Goal: Find specific page/section: Find specific page/section

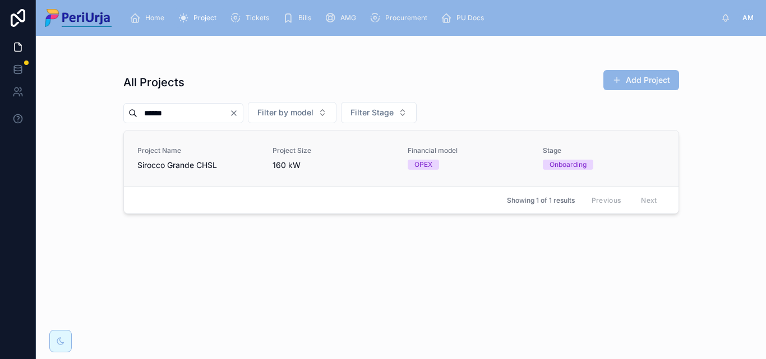
type input "******"
click at [160, 163] on span "Sirocco Grande CHSL" at bounding box center [198, 165] width 122 height 11
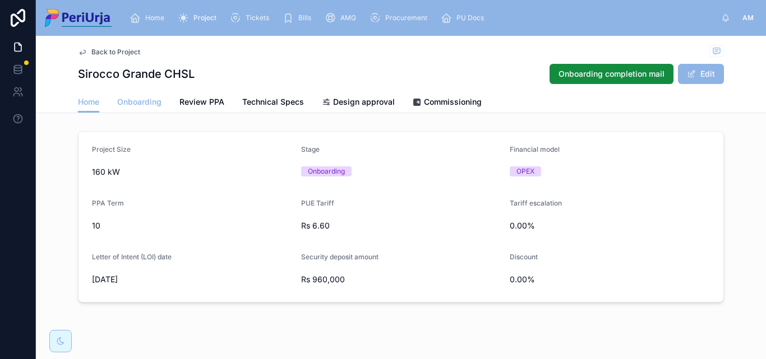
click at [141, 98] on span "Onboarding" at bounding box center [139, 101] width 44 height 11
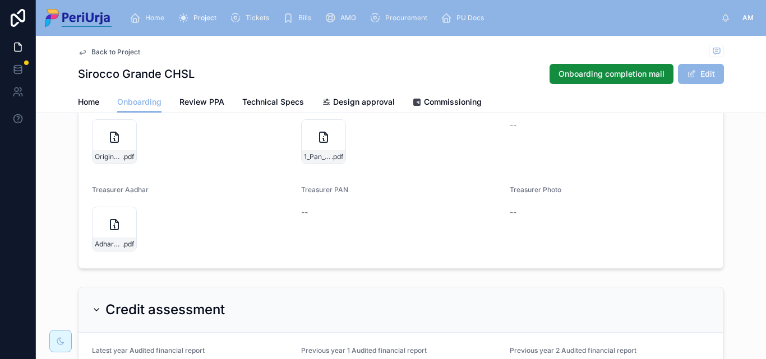
scroll to position [786, 0]
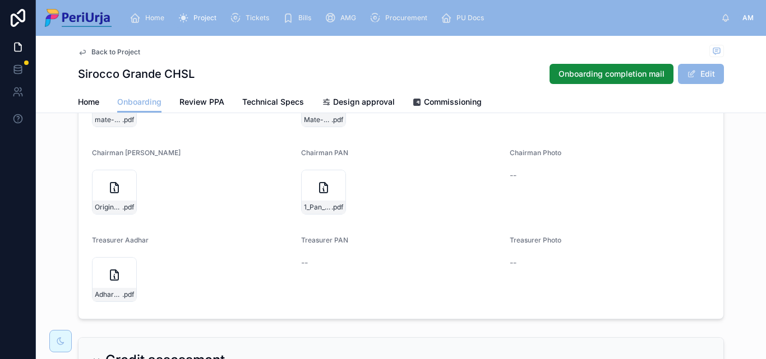
click at [154, 17] on span "Home" at bounding box center [154, 17] width 19 height 9
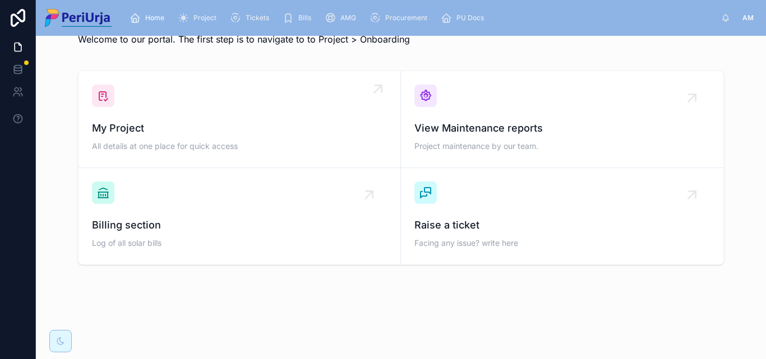
scroll to position [33, 0]
click at [146, 99] on div "My Project All details at one place for quick access" at bounding box center [239, 120] width 295 height 70
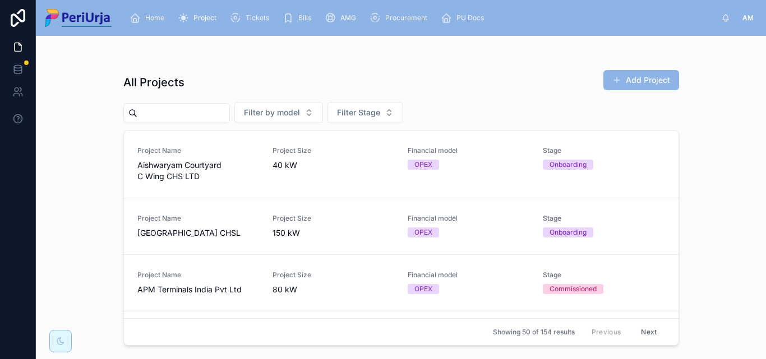
drag, startPoint x: 166, startPoint y: 112, endPoint x: 209, endPoint y: 119, distance: 43.2
click at [166, 112] on input "text" at bounding box center [183, 113] width 92 height 16
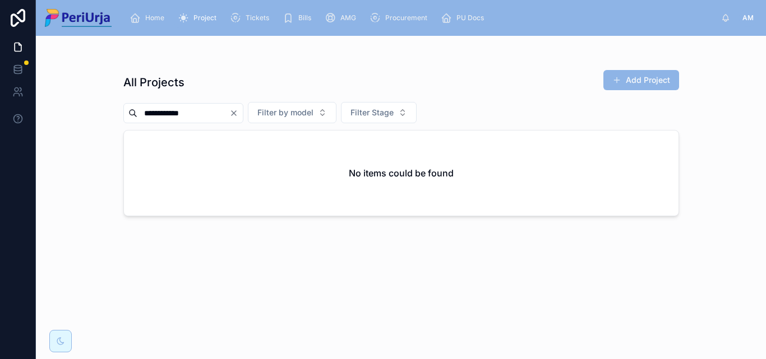
type input "**********"
click at [238, 113] on icon "Clear" at bounding box center [233, 113] width 9 height 9
drag, startPoint x: 186, startPoint y: 112, endPoint x: 601, endPoint y: 82, distance: 415.5
click at [186, 112] on input "text" at bounding box center [183, 113] width 92 height 16
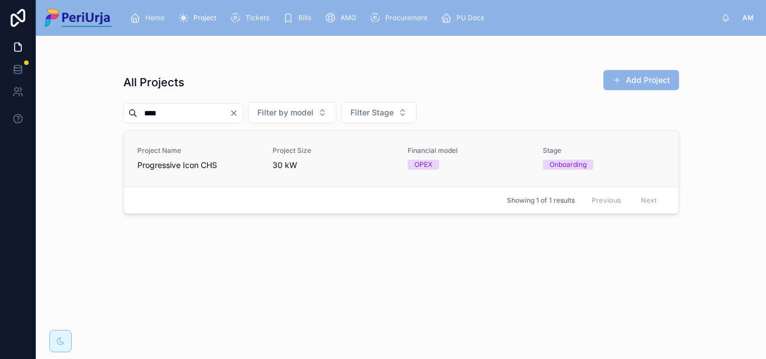
type input "****"
click at [163, 158] on div "Project Name Progressive Icon CHS" at bounding box center [198, 158] width 122 height 25
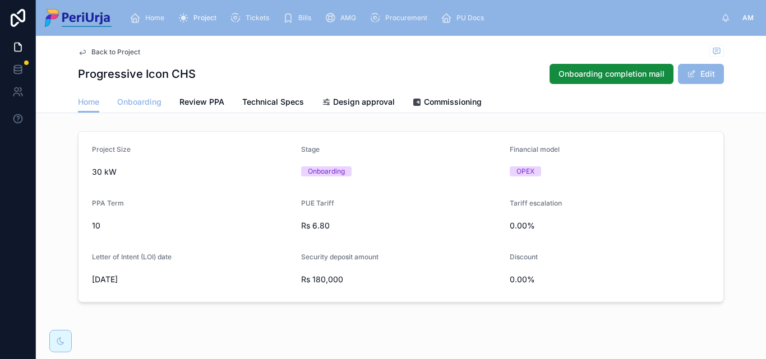
click at [127, 99] on span "Onboarding" at bounding box center [139, 101] width 44 height 11
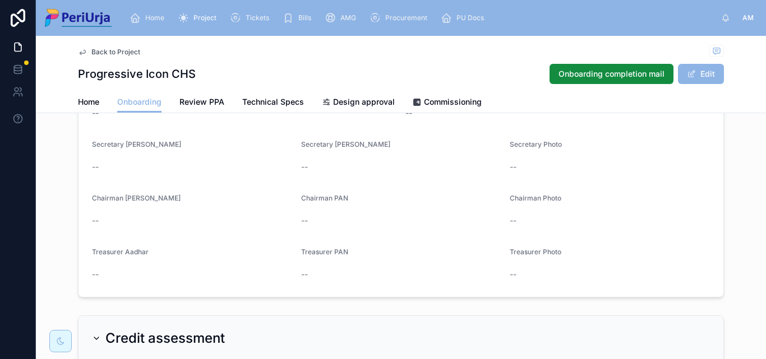
scroll to position [841, 0]
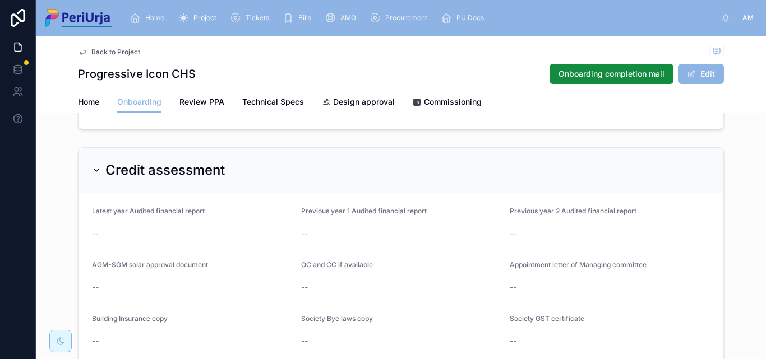
click at [151, 19] on span "Home" at bounding box center [154, 17] width 19 height 9
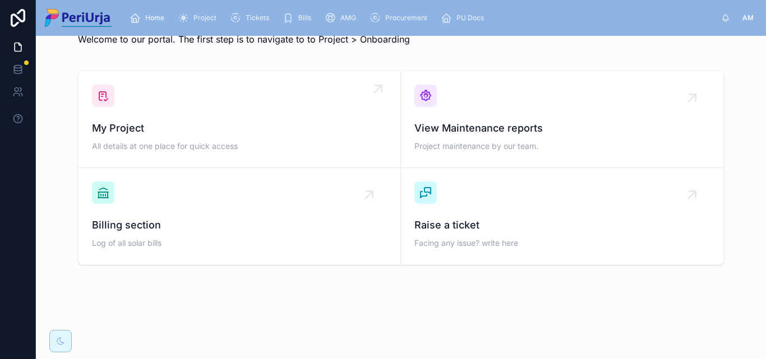
click at [186, 133] on span "My Project" at bounding box center [239, 129] width 295 height 16
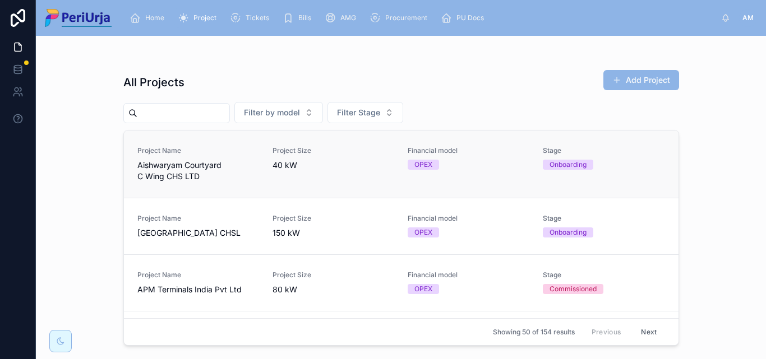
click at [195, 117] on input "text" at bounding box center [183, 113] width 92 height 16
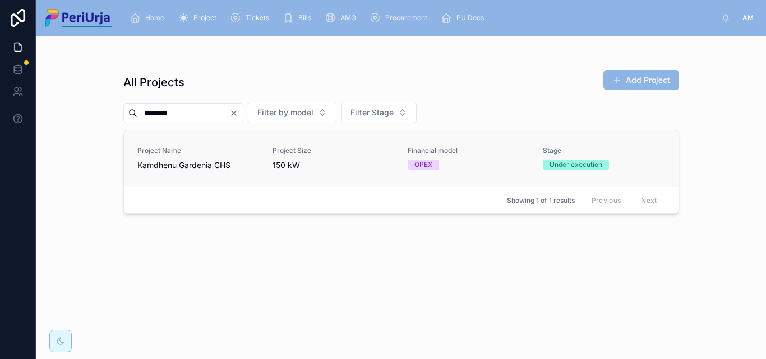
type input "********"
click at [164, 161] on span "Kamdhenu Gardenia CHS" at bounding box center [198, 165] width 122 height 11
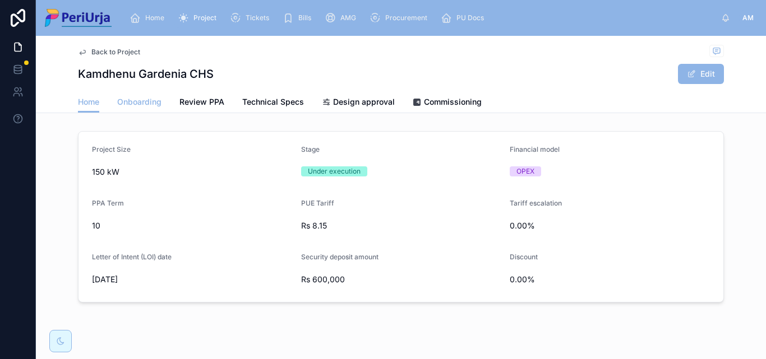
click at [139, 98] on span "Onboarding" at bounding box center [139, 101] width 44 height 11
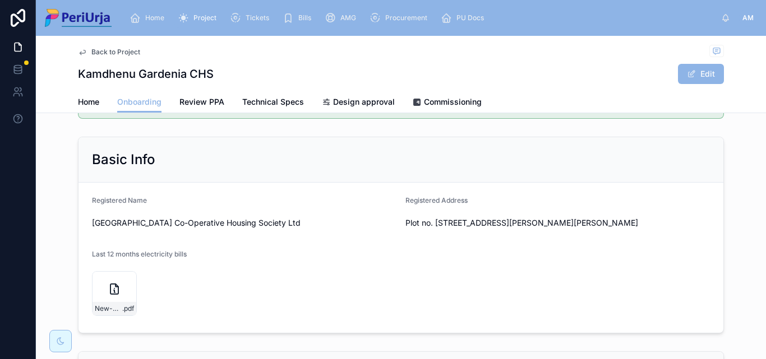
scroll to position [1, 0]
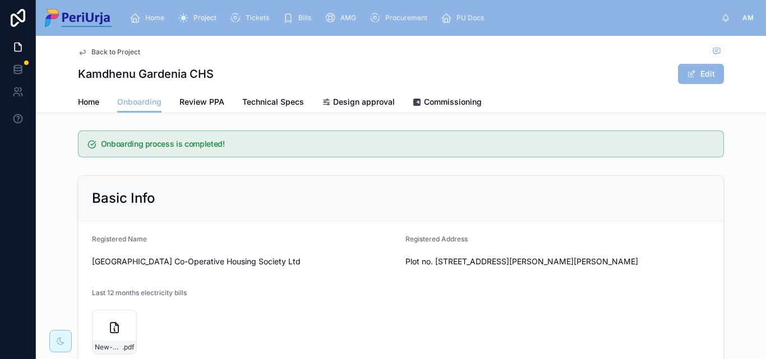
click at [151, 12] on div "Home" at bounding box center [149, 18] width 39 height 18
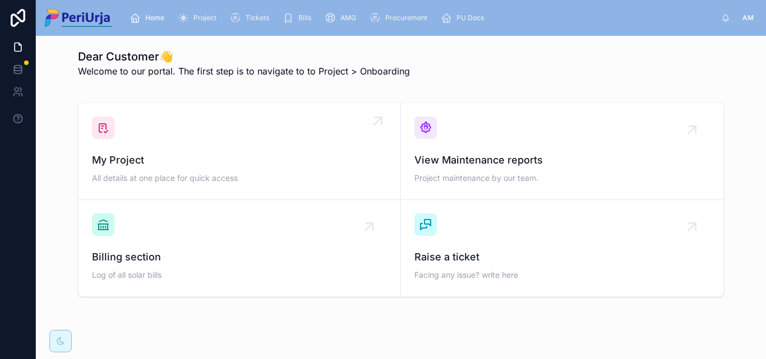
click at [166, 127] on div "My Project All details at one place for quick access" at bounding box center [239, 152] width 295 height 70
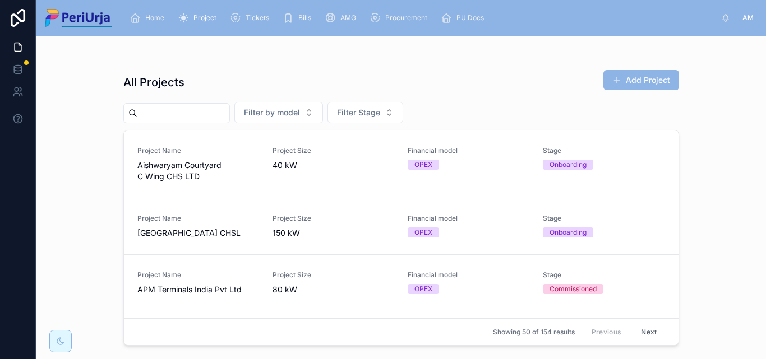
click at [214, 104] on div at bounding box center [176, 113] width 107 height 20
click at [176, 110] on input "text" at bounding box center [183, 113] width 92 height 16
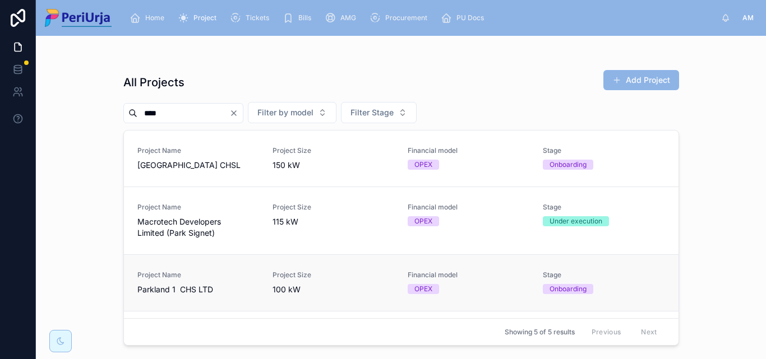
type input "****"
click at [171, 292] on span "Parkland 1 CHS LTD" at bounding box center [198, 289] width 122 height 11
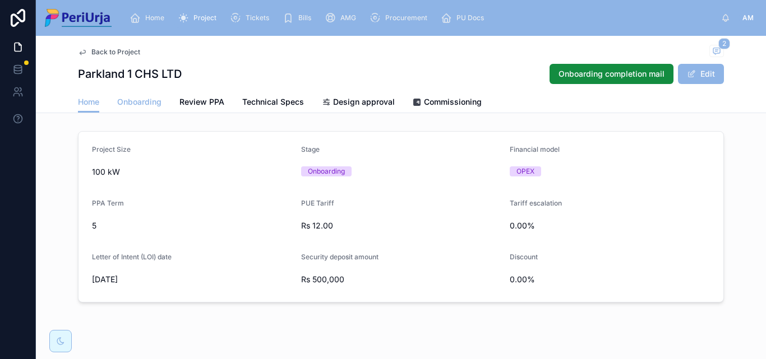
click at [133, 105] on span "Onboarding" at bounding box center [139, 101] width 44 height 11
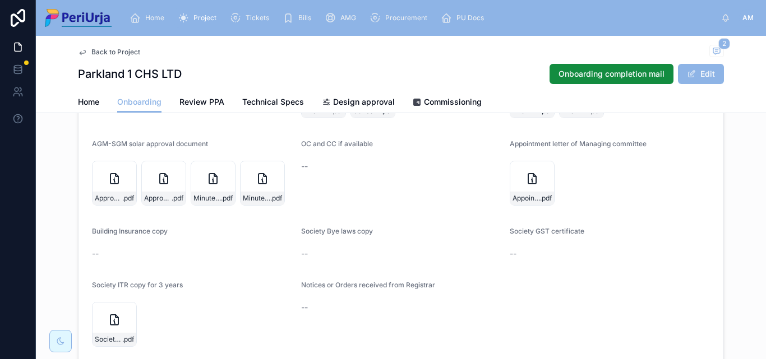
scroll to position [1055, 0]
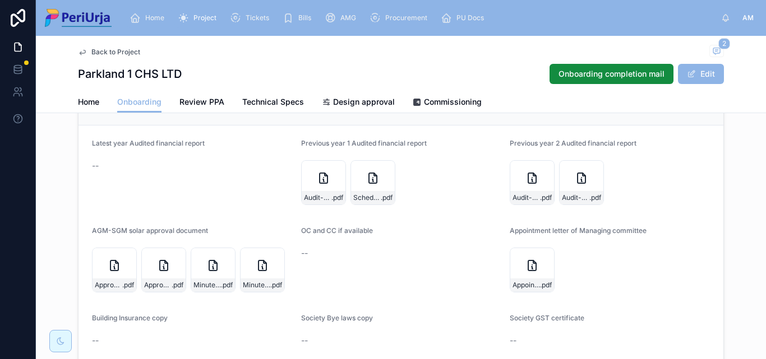
click at [153, 17] on span "Home" at bounding box center [154, 17] width 19 height 9
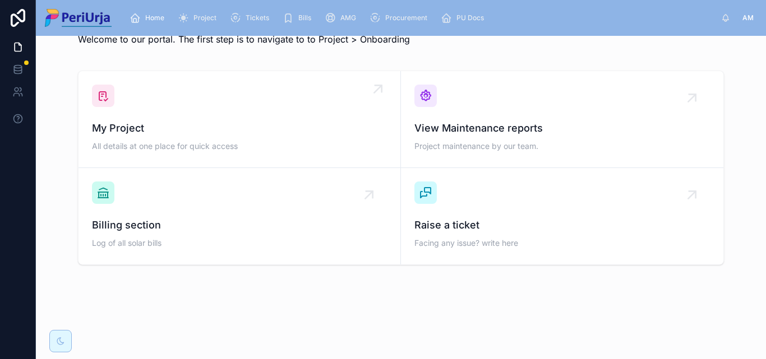
scroll to position [33, 0]
click at [182, 107] on div "My Project All details at one place for quick access" at bounding box center [239, 120] width 295 height 70
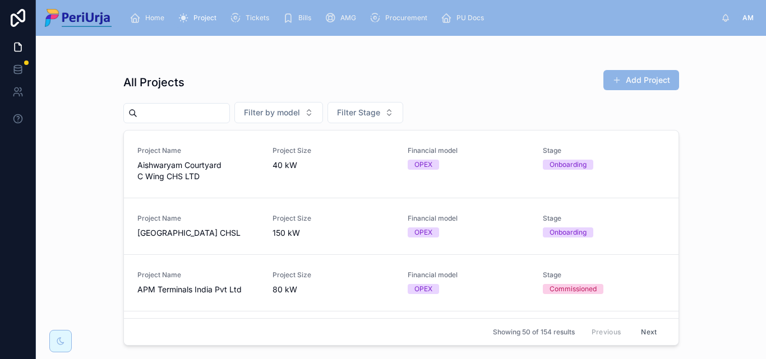
click at [182, 114] on input "text" at bounding box center [183, 113] width 92 height 16
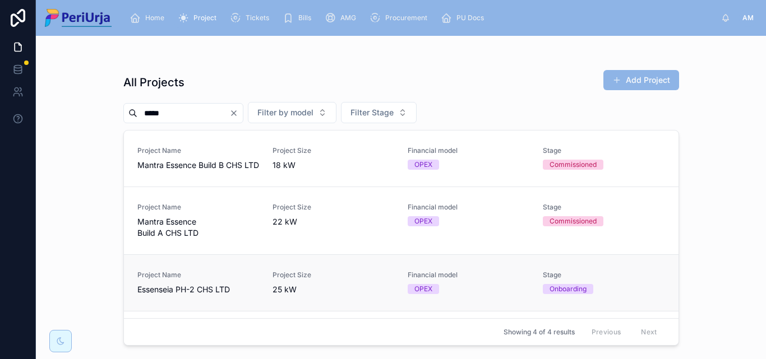
type input "*****"
click at [193, 296] on span "Essenseia PH-2 CHS LTD" at bounding box center [198, 289] width 122 height 11
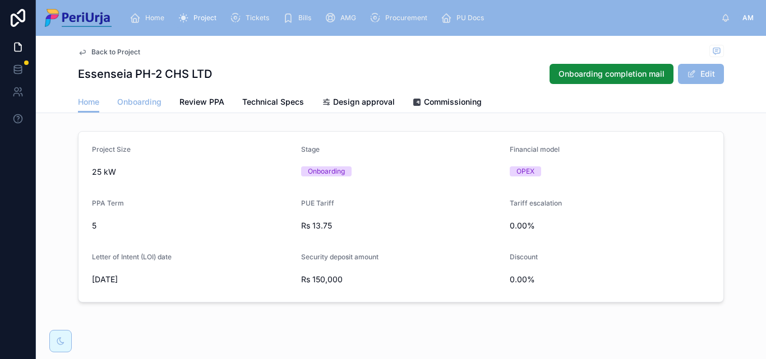
click at [133, 100] on span "Onboarding" at bounding box center [139, 101] width 44 height 11
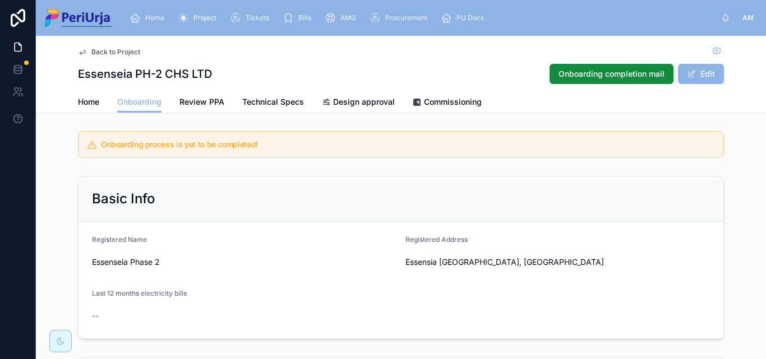
click at [153, 24] on div "Home" at bounding box center [149, 18] width 39 height 18
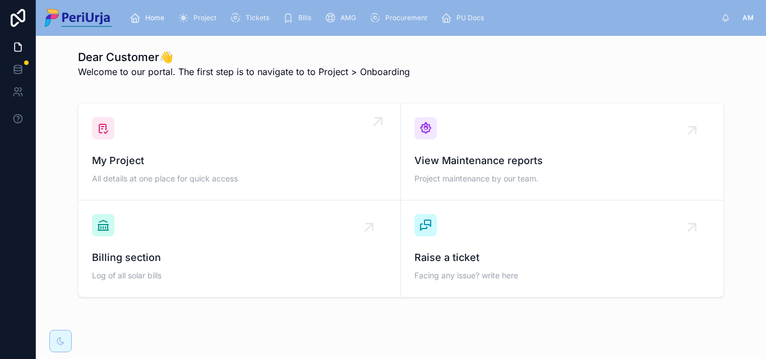
click at [171, 160] on span "My Project" at bounding box center [239, 161] width 295 height 16
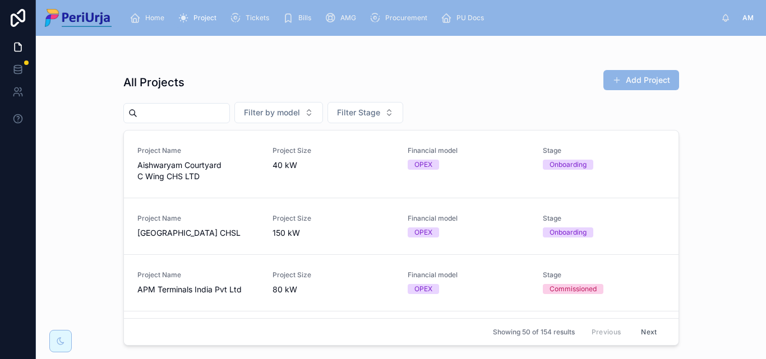
drag, startPoint x: 162, startPoint y: 115, endPoint x: 172, endPoint y: 115, distance: 9.5
click at [162, 115] on input "text" at bounding box center [183, 113] width 92 height 16
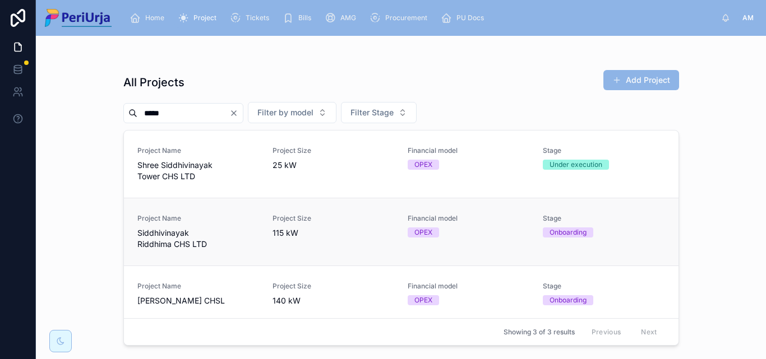
type input "*****"
click at [174, 232] on span "Siddhivinayak Riddhima CHS LTD" at bounding box center [198, 239] width 122 height 22
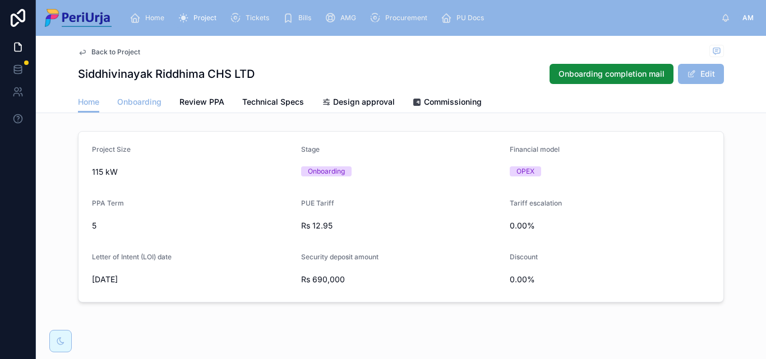
click at [135, 108] on link "Onboarding" at bounding box center [139, 103] width 44 height 22
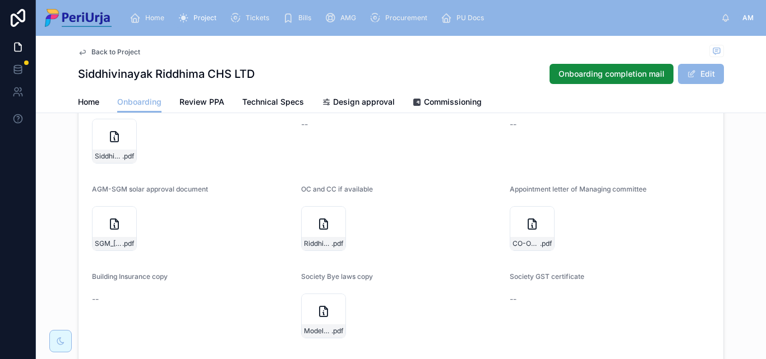
scroll to position [1201, 0]
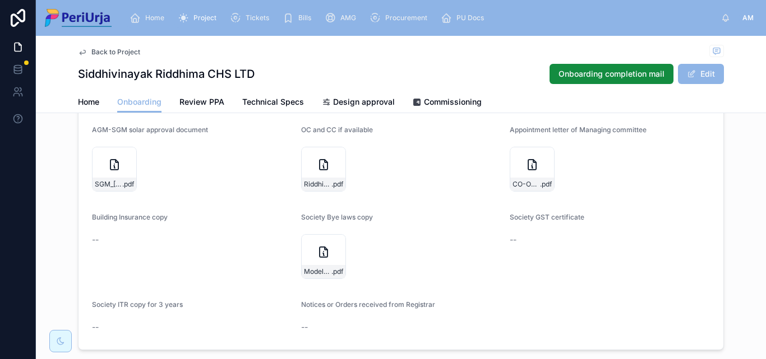
click at [160, 8] on link "Home" at bounding box center [149, 18] width 46 height 20
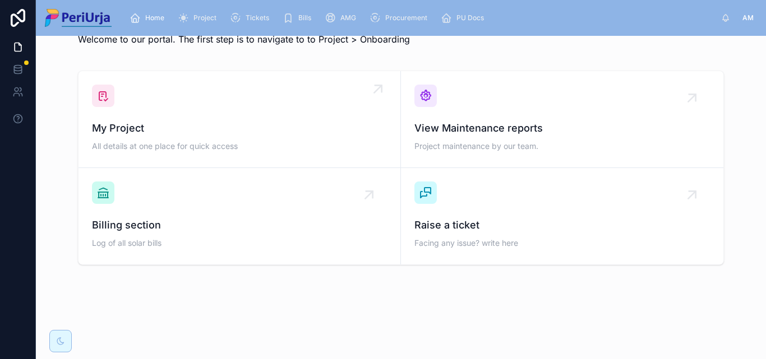
click at [181, 141] on span "All details at one place for quick access" at bounding box center [239, 146] width 295 height 11
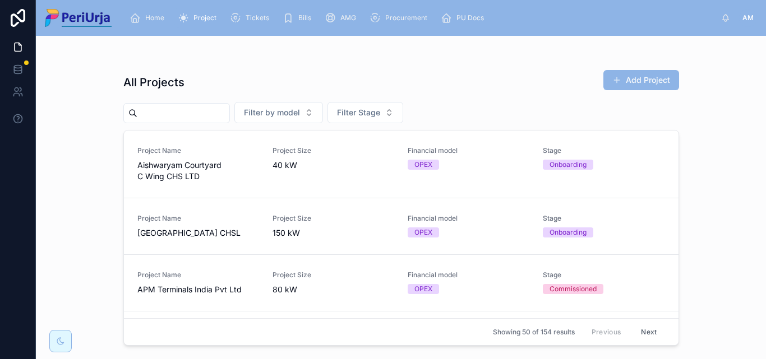
drag, startPoint x: 156, startPoint y: 128, endPoint x: 196, endPoint y: 106, distance: 45.7
click at [156, 113] on input "text" at bounding box center [183, 113] width 92 height 16
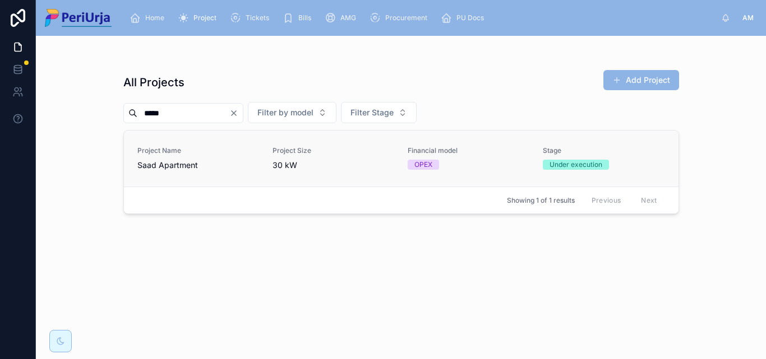
type input "****"
click at [176, 159] on div "Project Name Saad Apartment" at bounding box center [198, 158] width 122 height 25
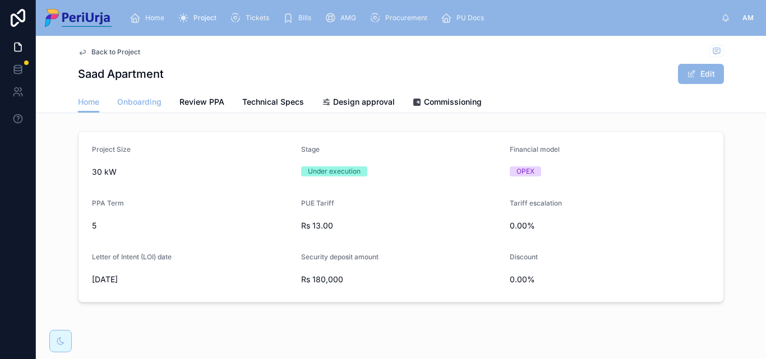
click at [128, 98] on span "Onboarding" at bounding box center [139, 101] width 44 height 11
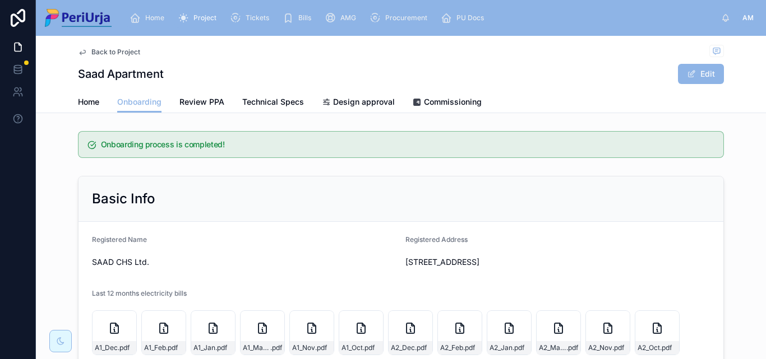
click at [149, 14] on span "Home" at bounding box center [154, 17] width 19 height 9
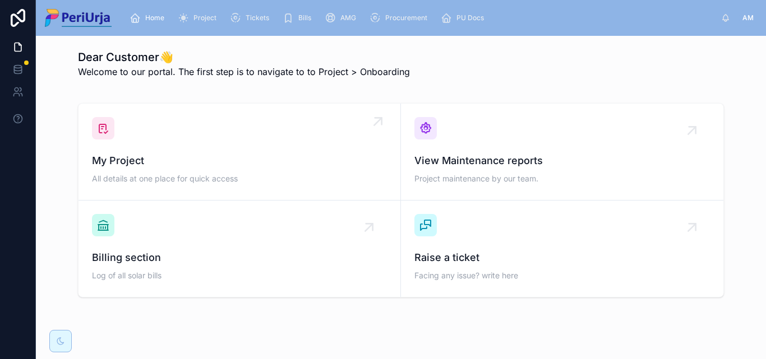
click at [139, 147] on div "My Project All details at one place for quick access" at bounding box center [239, 152] width 295 height 70
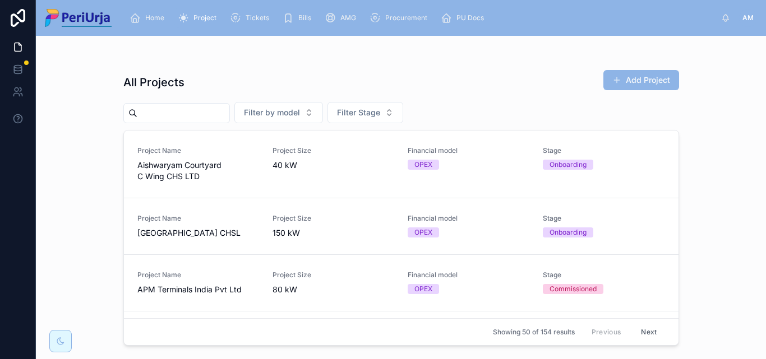
click at [150, 117] on input "text" at bounding box center [183, 113] width 92 height 16
paste input "**********"
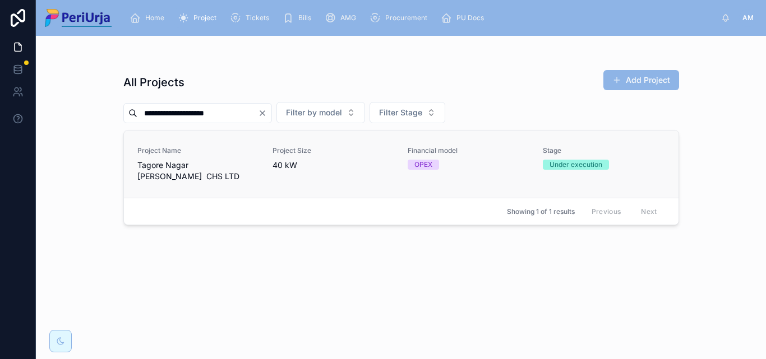
type input "**********"
click at [156, 159] on div "Project Name Tagore Nagar [PERSON_NAME] CHS LTD" at bounding box center [198, 164] width 122 height 36
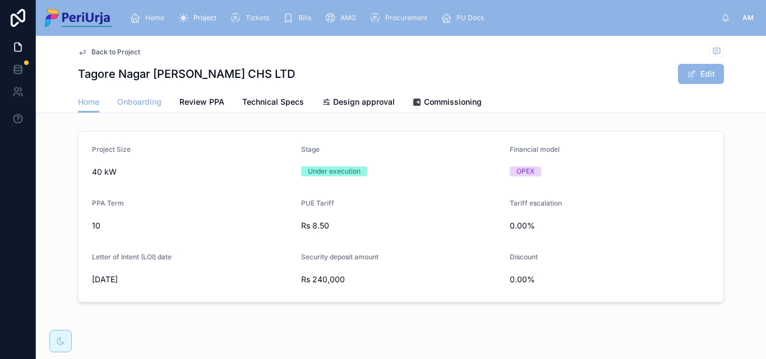
click at [145, 104] on span "Onboarding" at bounding box center [139, 101] width 44 height 11
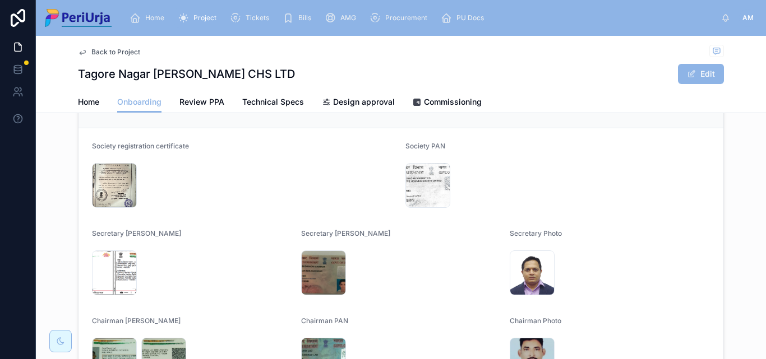
scroll to position [483, 0]
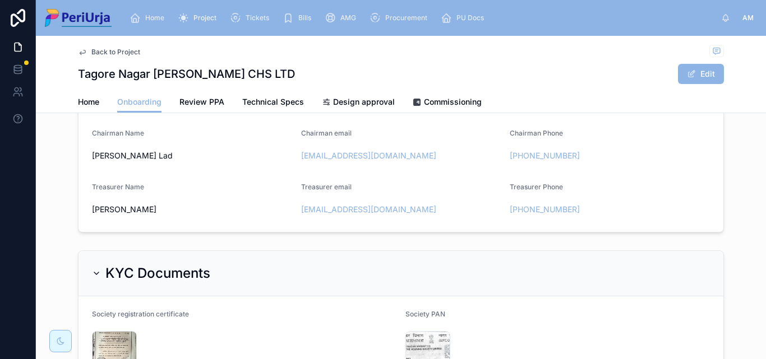
click at [165, 12] on div "Home" at bounding box center [149, 18] width 39 height 18
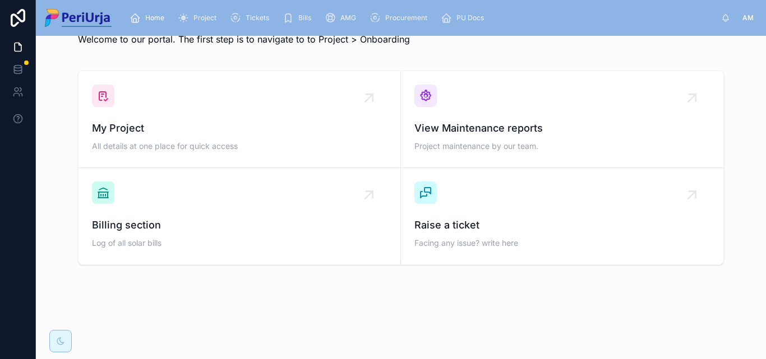
scroll to position [33, 0]
click at [178, 118] on div "My Project All details at one place for quick access" at bounding box center [239, 120] width 295 height 70
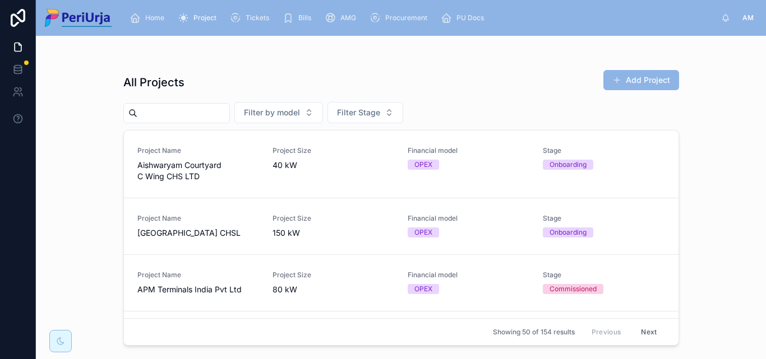
drag, startPoint x: 185, startPoint y: 123, endPoint x: 164, endPoint y: 115, distance: 22.7
click at [156, 114] on input "text" at bounding box center [183, 113] width 92 height 16
paste input "**********"
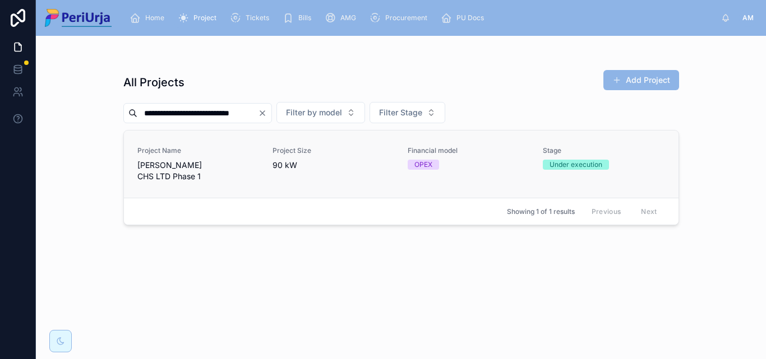
type input "**********"
click at [174, 167] on span "[PERSON_NAME] CHS LTD Phase 1" at bounding box center [198, 171] width 122 height 22
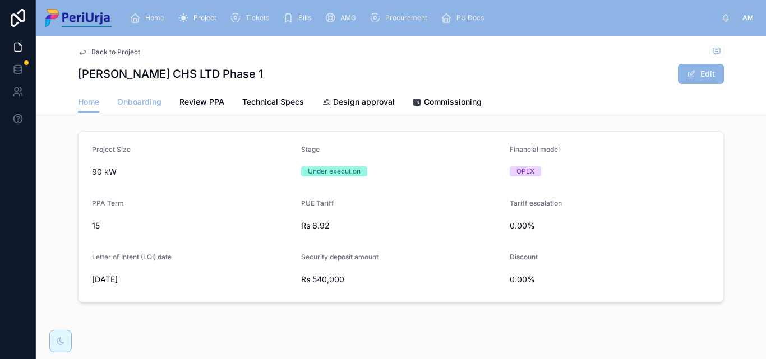
click at [149, 103] on span "Onboarding" at bounding box center [139, 101] width 44 height 11
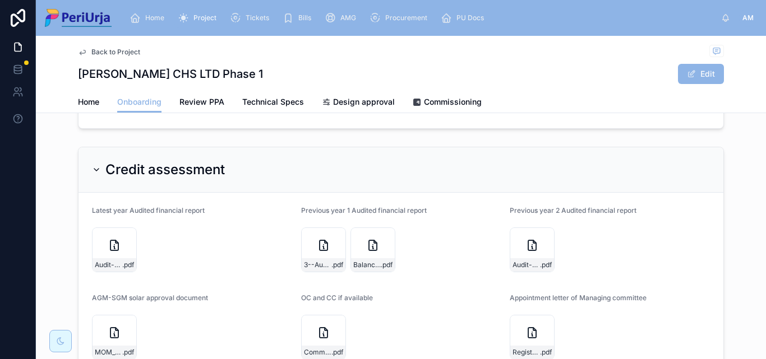
scroll to position [1156, 0]
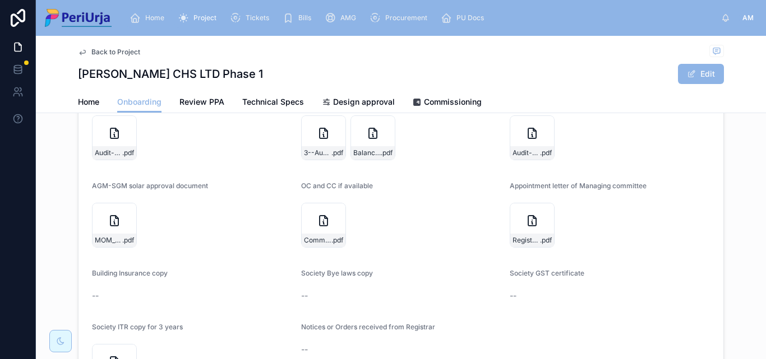
click at [156, 17] on span "Home" at bounding box center [154, 17] width 19 height 9
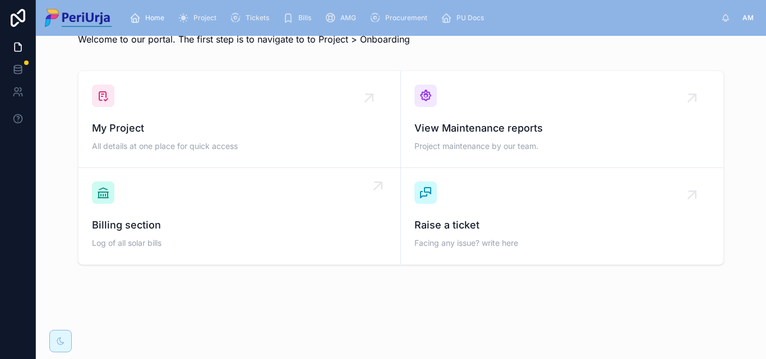
scroll to position [33, 0]
click at [167, 99] on div "My Project All details at one place for quick access" at bounding box center [239, 120] width 295 height 70
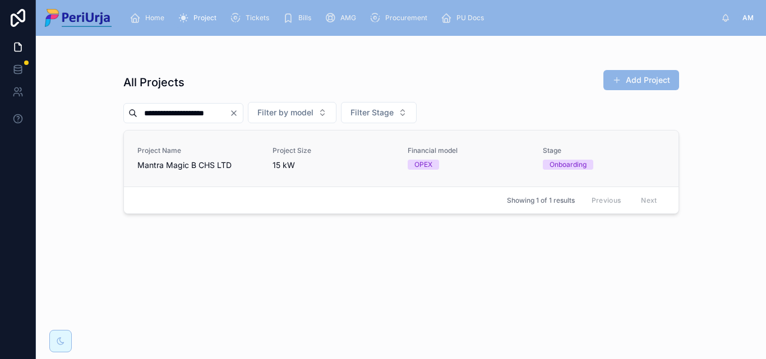
type input "**********"
click at [179, 159] on div "Project Name Mantra Magic B CHS LTD" at bounding box center [198, 158] width 122 height 25
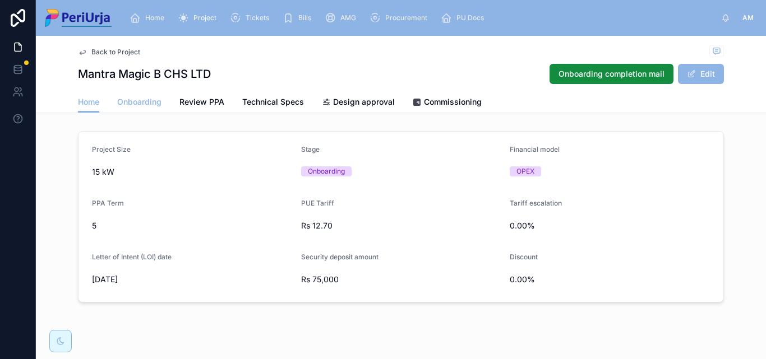
click at [142, 103] on span "Onboarding" at bounding box center [139, 101] width 44 height 11
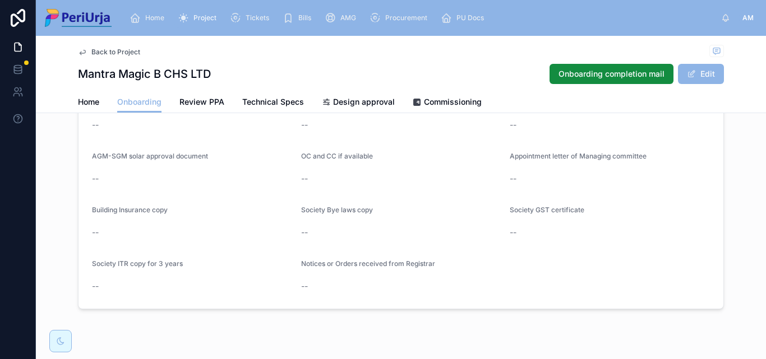
scroll to position [976, 0]
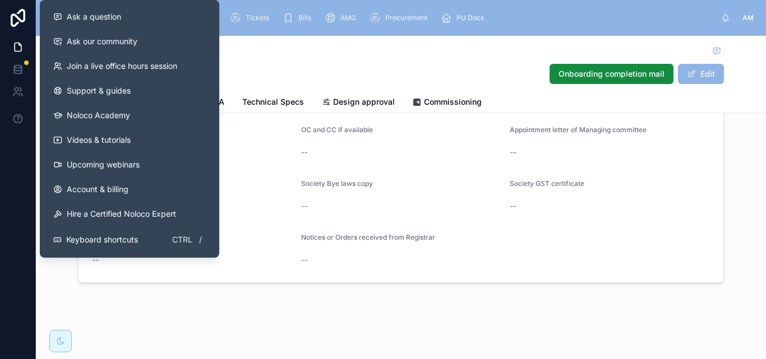
click at [255, 57] on div "Back to Project" at bounding box center [401, 52] width 646 height 14
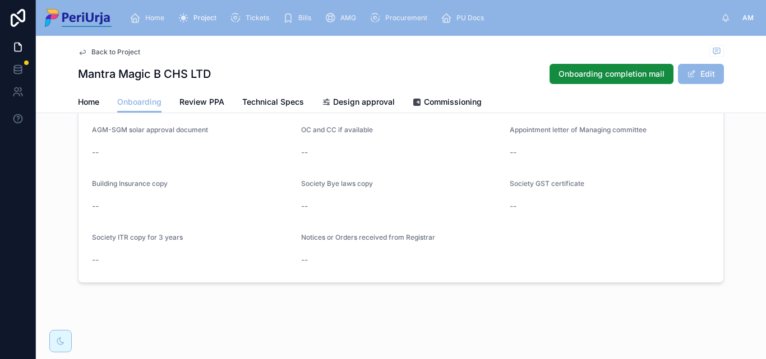
click at [146, 15] on span "Home" at bounding box center [154, 17] width 19 height 9
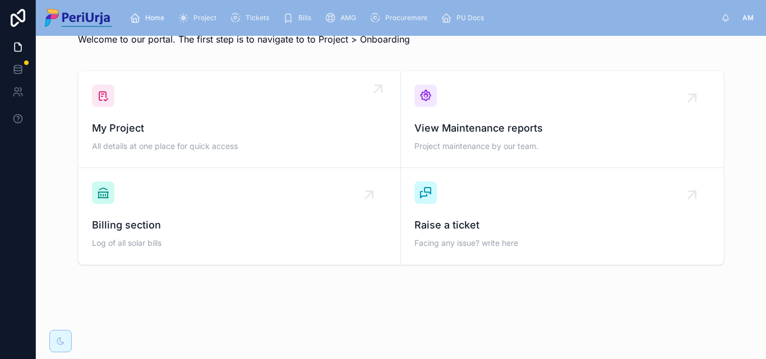
click at [176, 114] on div "My Project All details at one place for quick access" at bounding box center [239, 120] width 295 height 70
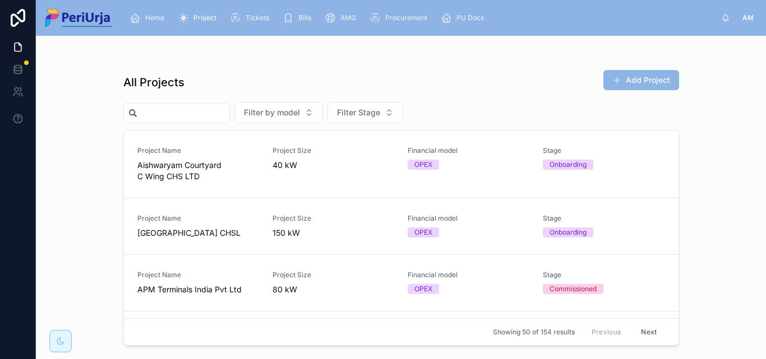
click at [166, 116] on input "text" at bounding box center [183, 113] width 92 height 16
paste input "**********"
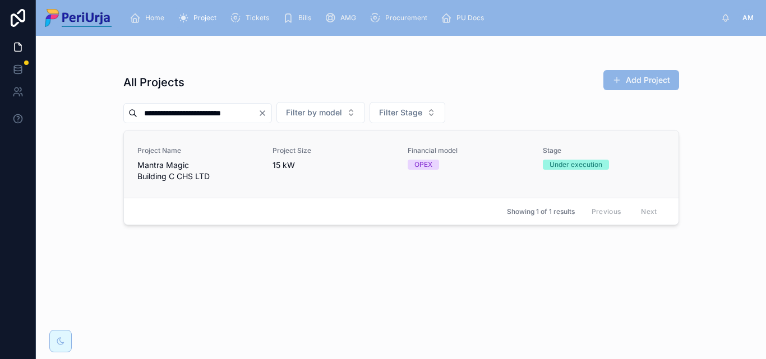
type input "**********"
click at [182, 169] on span "Mantra Magic Building C CHS LTD" at bounding box center [198, 171] width 122 height 22
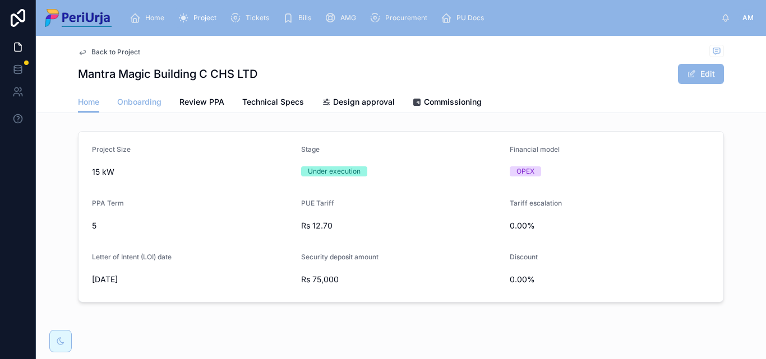
click at [132, 96] on link "Onboarding" at bounding box center [139, 103] width 44 height 22
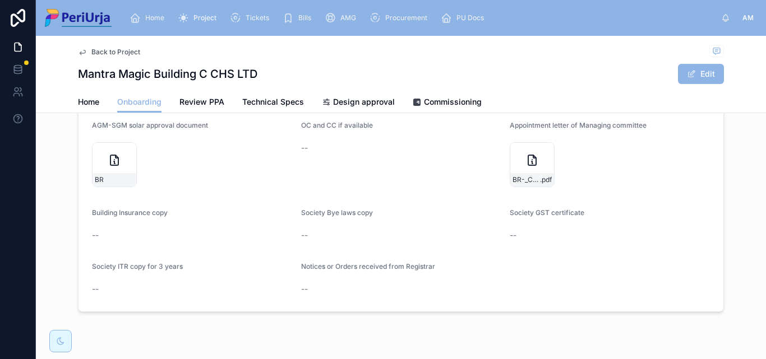
scroll to position [1189, 0]
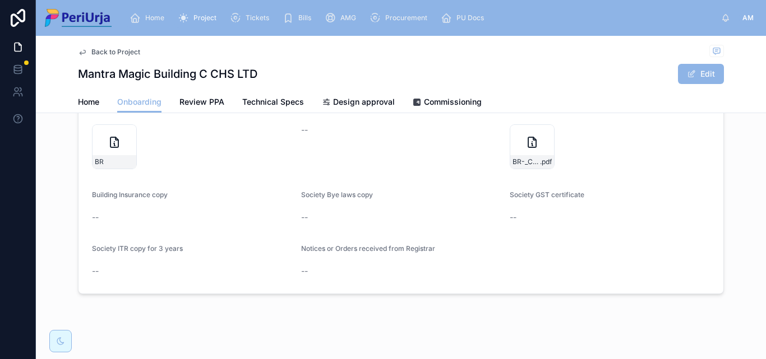
click at [147, 15] on span "Home" at bounding box center [154, 17] width 19 height 9
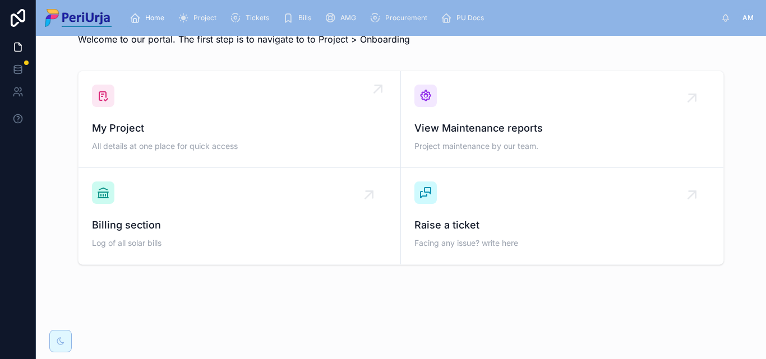
scroll to position [33, 0]
click at [158, 78] on link "My Project All details at one place for quick access" at bounding box center [240, 119] width 322 height 97
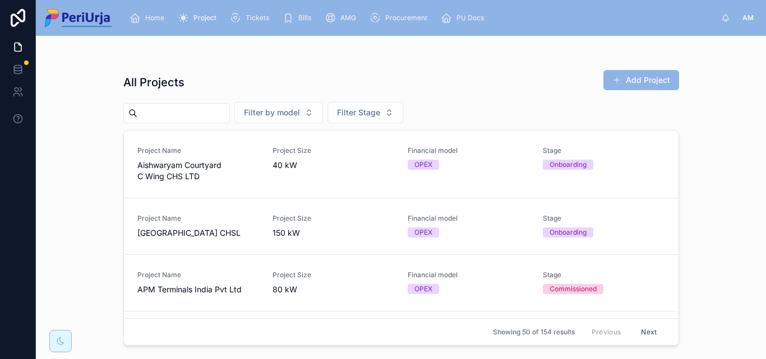
click at [138, 116] on input "text" at bounding box center [183, 113] width 92 height 16
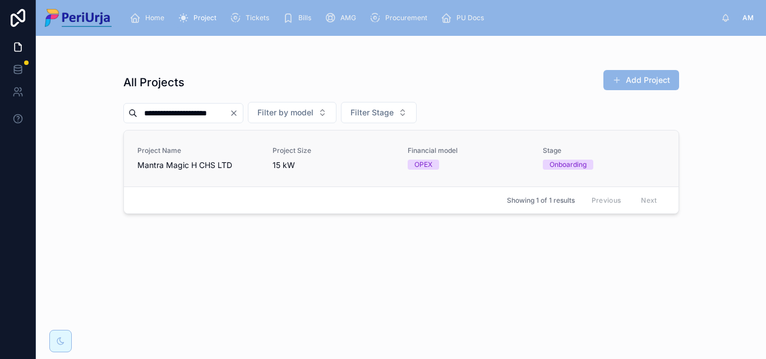
type input "**********"
click at [188, 164] on span "Mantra Magic H CHS LTD" at bounding box center [198, 165] width 122 height 11
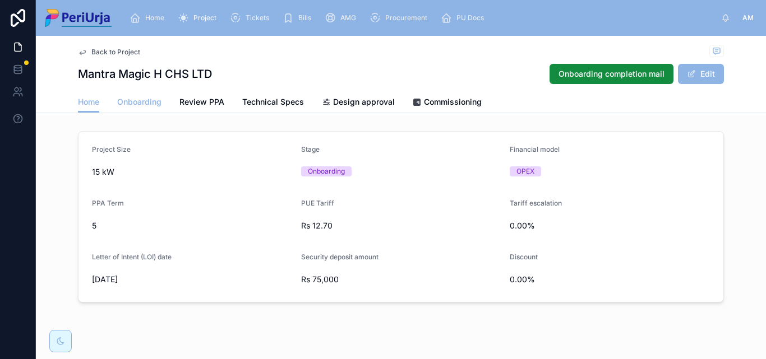
click at [136, 98] on span "Onboarding" at bounding box center [139, 101] width 44 height 11
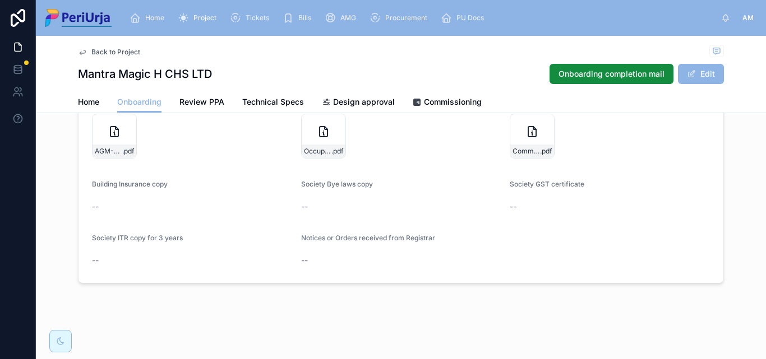
scroll to position [1178, 0]
click at [162, 20] on span "Home" at bounding box center [154, 17] width 19 height 9
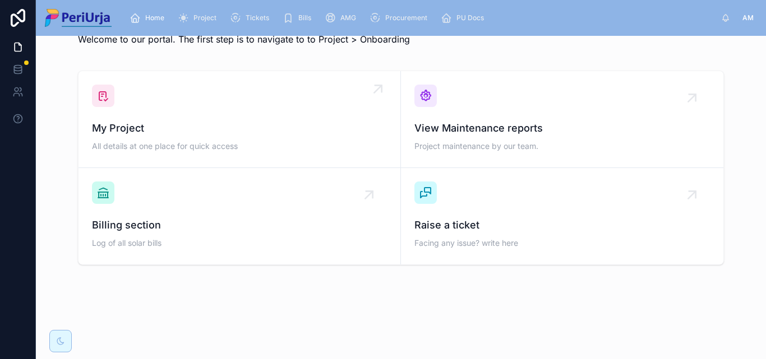
scroll to position [33, 0]
click at [150, 89] on div "My Project All details at one place for quick access" at bounding box center [239, 120] width 295 height 70
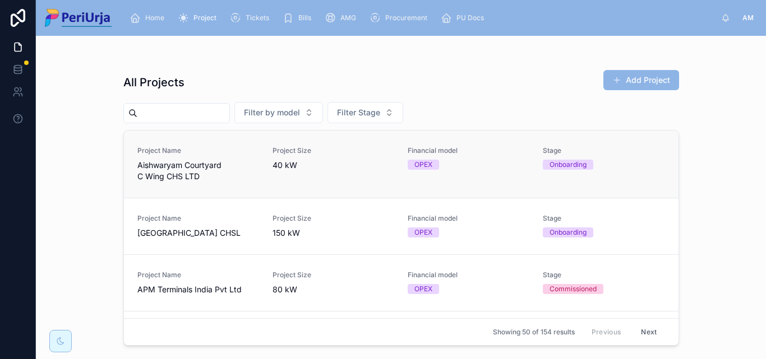
drag, startPoint x: 164, startPoint y: 119, endPoint x: 461, endPoint y: 145, distance: 298.3
click at [164, 119] on input "text" at bounding box center [183, 113] width 92 height 16
paste input "**********"
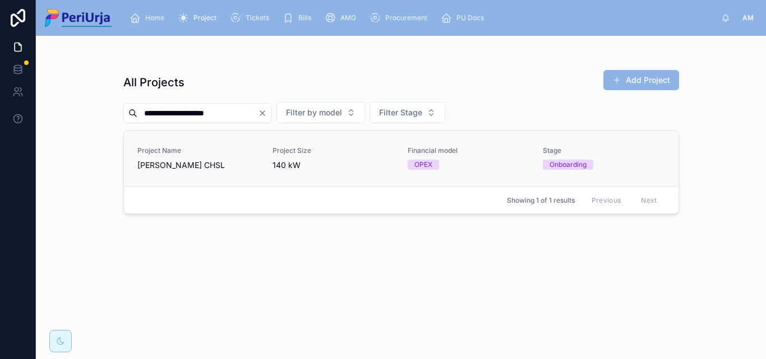
type input "**********"
click at [187, 162] on span "[PERSON_NAME] CHSL" at bounding box center [198, 165] width 122 height 11
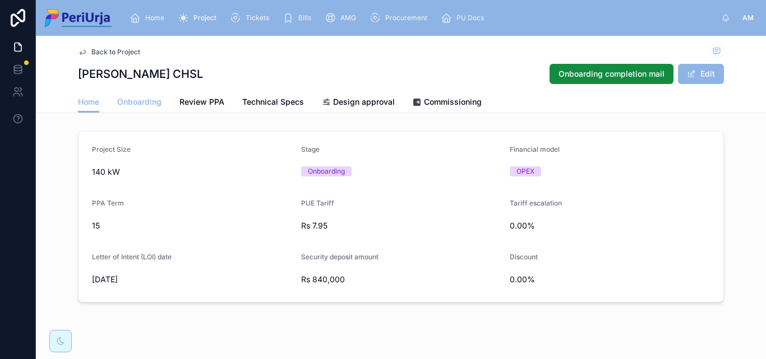
click at [126, 97] on span "Onboarding" at bounding box center [139, 101] width 44 height 11
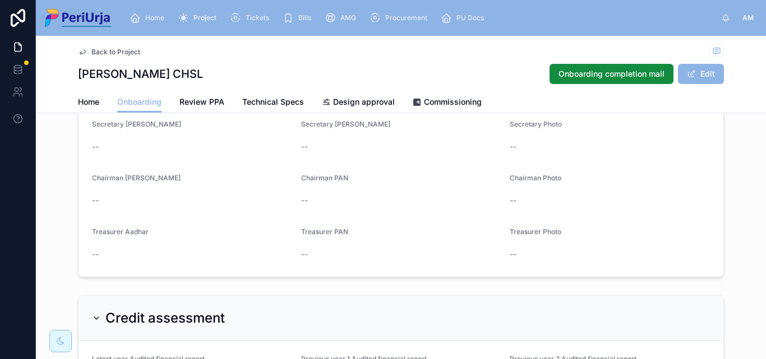
scroll to position [640, 0]
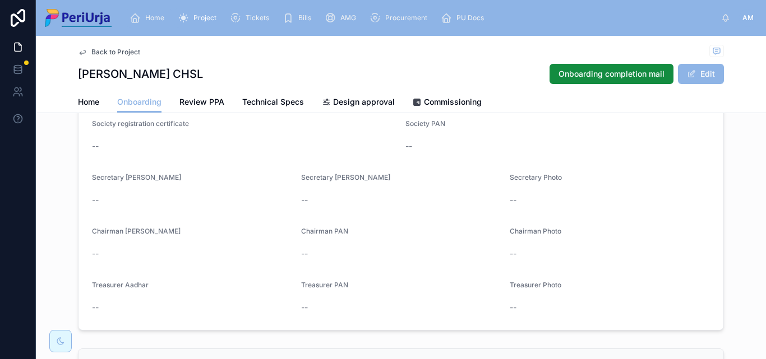
click at [158, 16] on span "Home" at bounding box center [154, 17] width 19 height 9
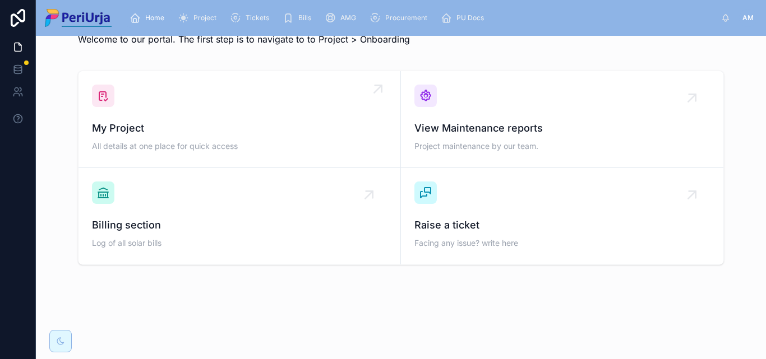
scroll to position [33, 0]
click at [137, 117] on div "My Project All details at one place for quick access" at bounding box center [239, 120] width 295 height 70
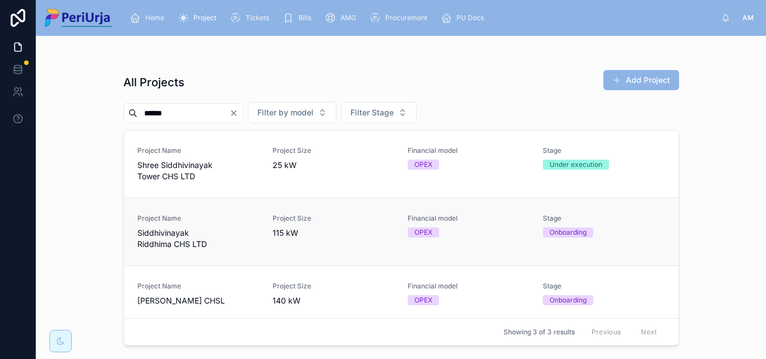
scroll to position [4, 0]
type input "**********"
click at [191, 235] on span "Siddhivinayak Riddhima CHS LTD" at bounding box center [198, 239] width 122 height 22
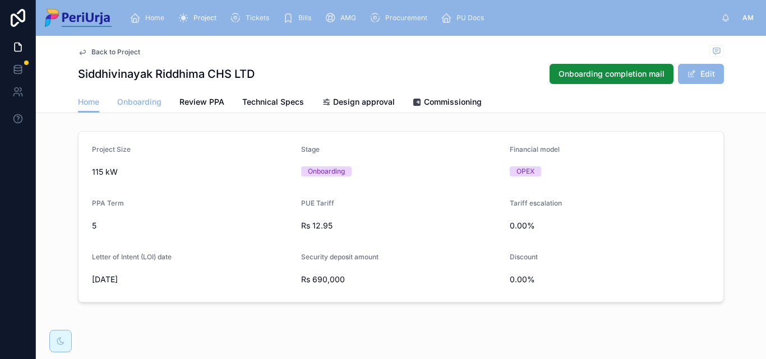
click at [142, 104] on span "Onboarding" at bounding box center [139, 101] width 44 height 11
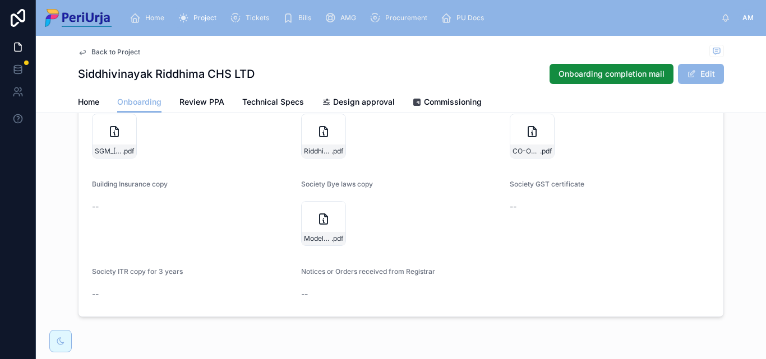
scroll to position [1257, 0]
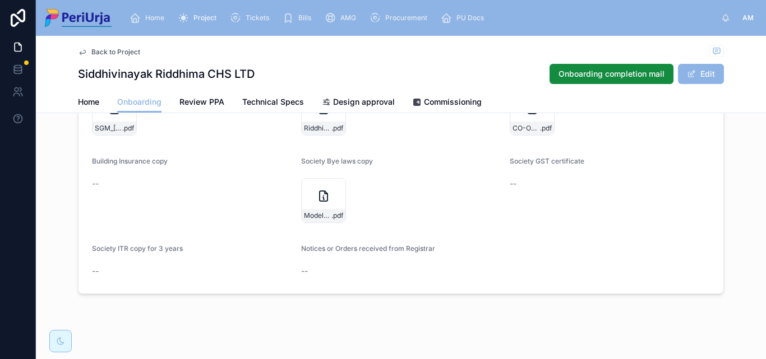
click at [159, 20] on span "Home" at bounding box center [154, 17] width 19 height 9
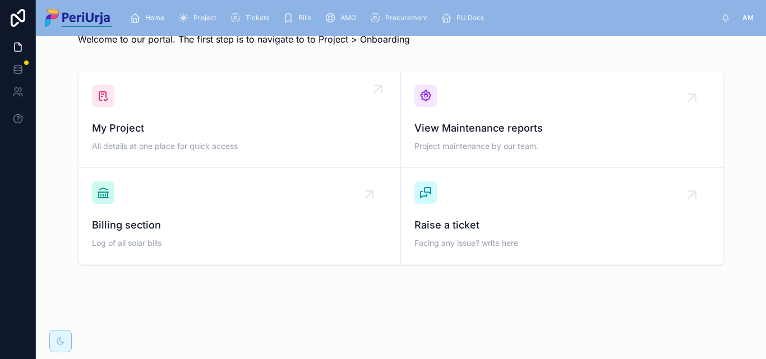
click at [172, 122] on span "My Project" at bounding box center [239, 129] width 295 height 16
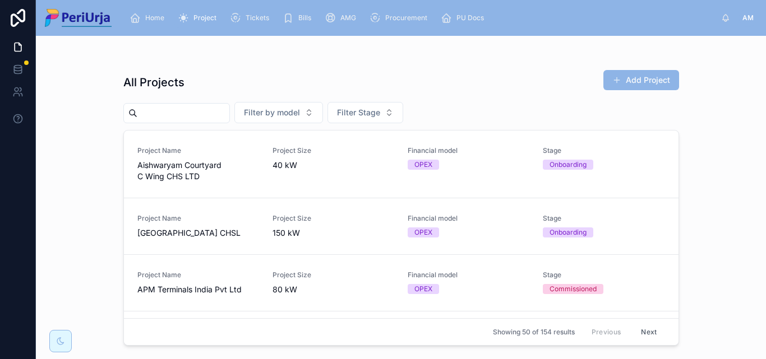
drag, startPoint x: 176, startPoint y: 140, endPoint x: 168, endPoint y: 113, distance: 27.9
click at [168, 113] on input "text" at bounding box center [183, 113] width 92 height 16
paste input "**********"
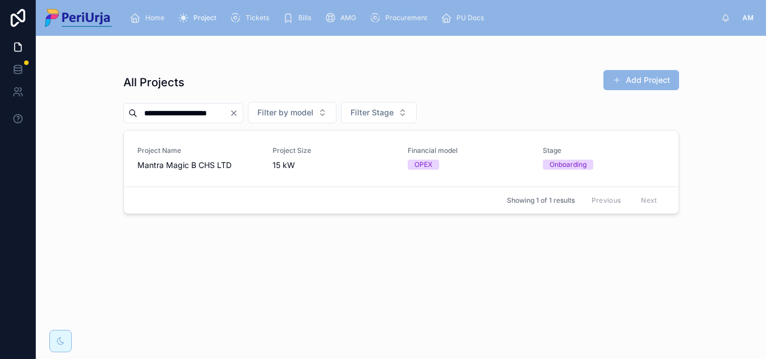
type input "**********"
click at [196, 159] on div "Project Name Mantra Magic B CHS LTD" at bounding box center [198, 158] width 122 height 25
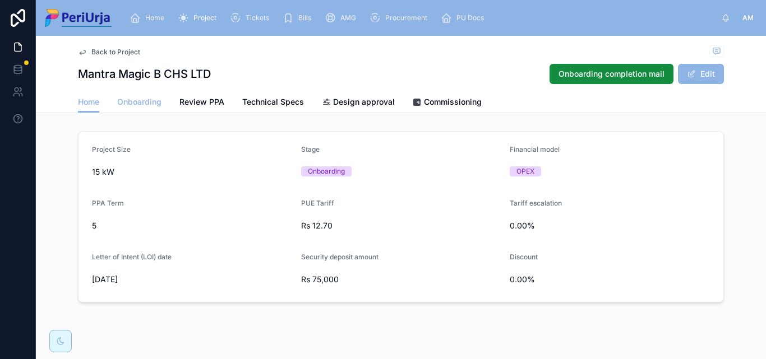
click at [141, 104] on span "Onboarding" at bounding box center [139, 101] width 44 height 11
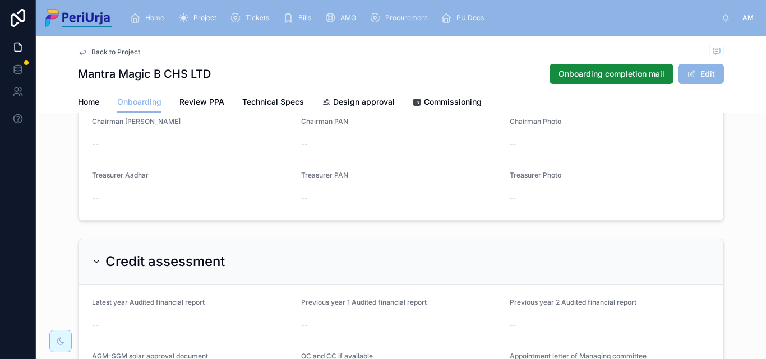
scroll to position [584, 0]
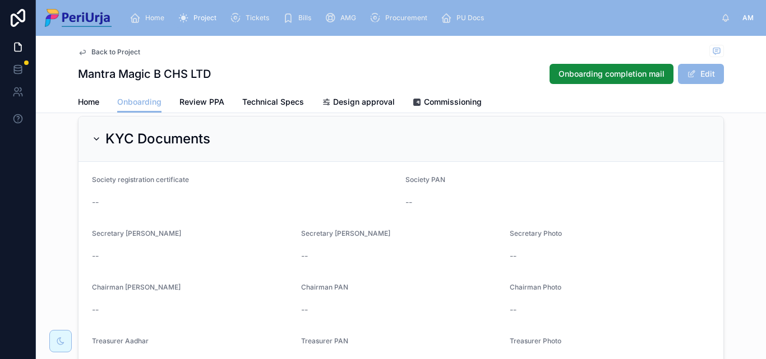
click at [152, 21] on span "Home" at bounding box center [154, 17] width 19 height 9
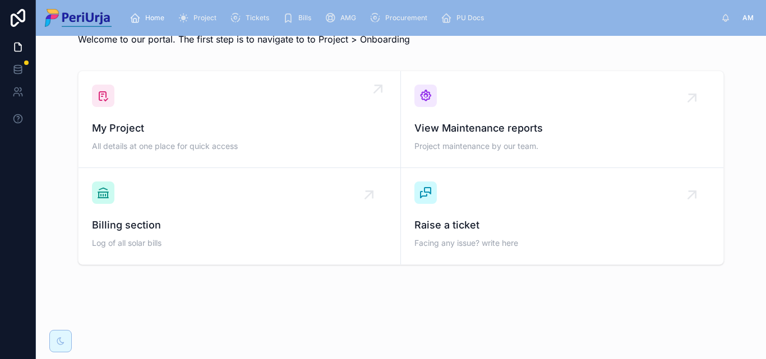
scroll to position [33, 0]
click at [161, 117] on div "My Project All details at one place for quick access" at bounding box center [239, 120] width 295 height 70
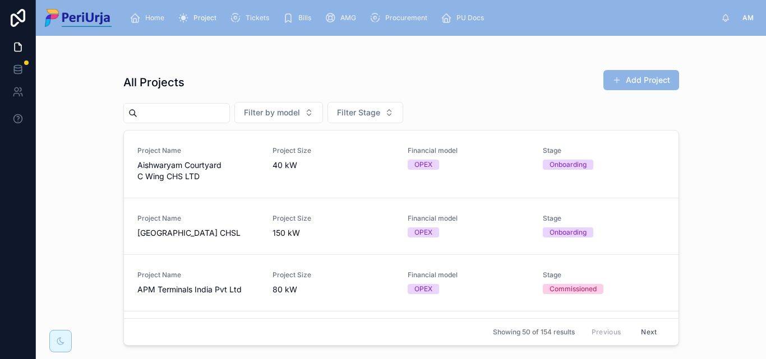
drag, startPoint x: 271, startPoint y: 245, endPoint x: 163, endPoint y: 114, distance: 168.9
click at [162, 114] on input "text" at bounding box center [183, 113] width 92 height 16
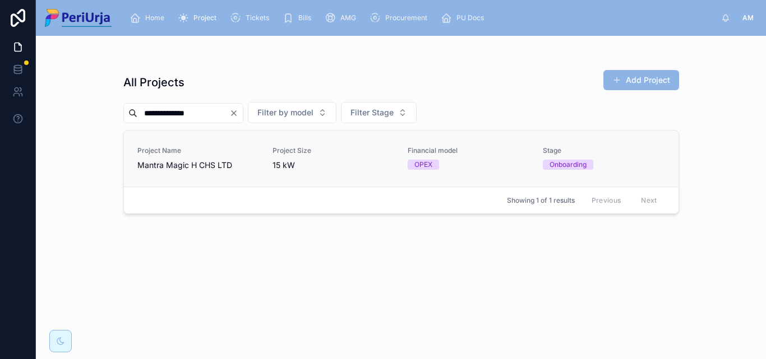
type input "**********"
click at [167, 168] on span "Mantra Magic H CHS LTD" at bounding box center [198, 165] width 122 height 11
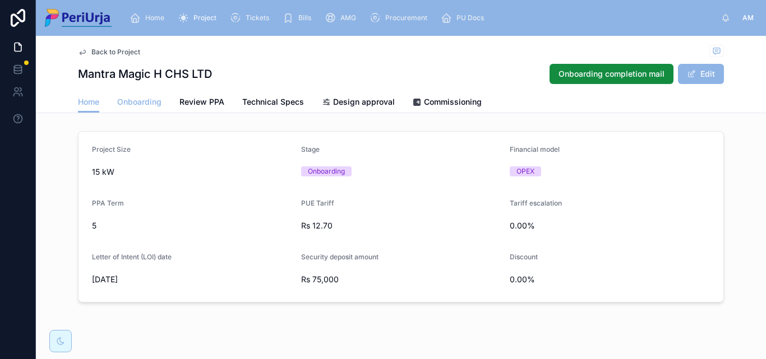
click at [131, 100] on span "Onboarding" at bounding box center [139, 101] width 44 height 11
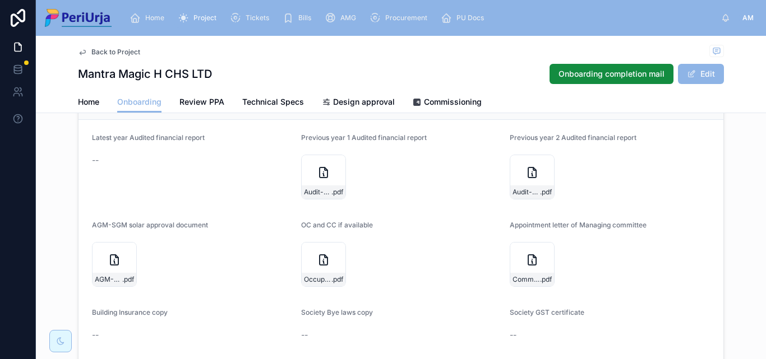
scroll to position [1010, 0]
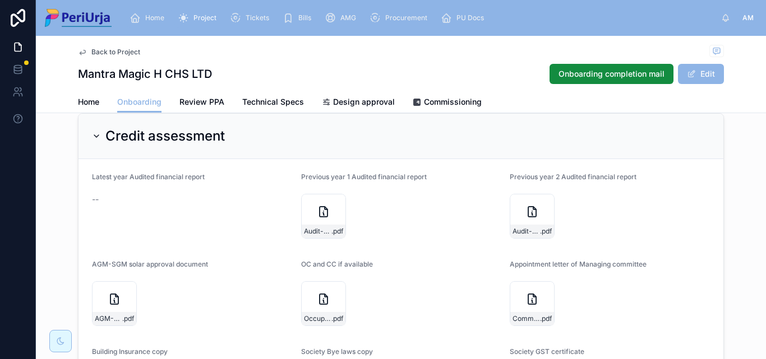
click at [150, 19] on span "Home" at bounding box center [154, 17] width 19 height 9
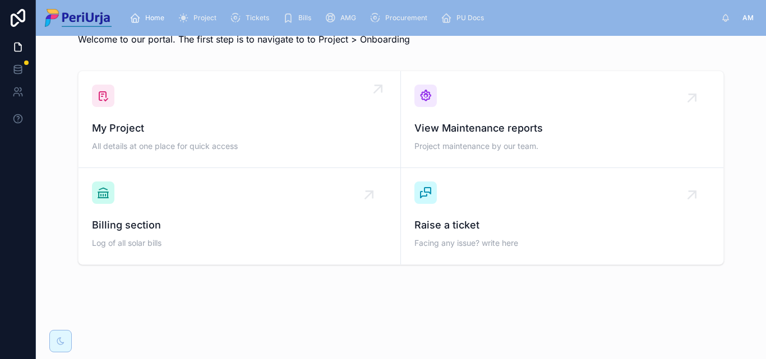
scroll to position [33, 0]
click at [168, 116] on div "My Project All details at one place for quick access" at bounding box center [239, 120] width 295 height 70
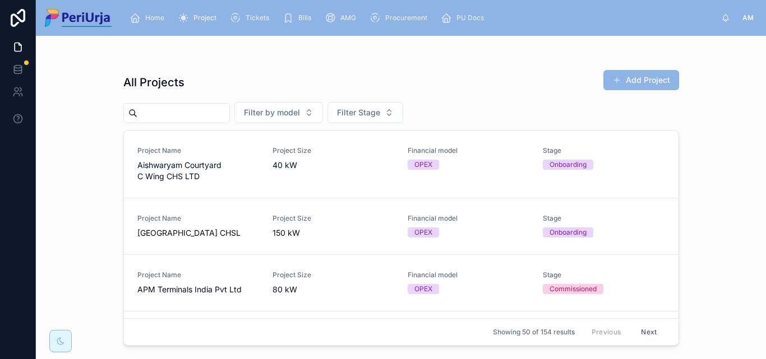
click at [155, 117] on input "text" at bounding box center [183, 113] width 92 height 16
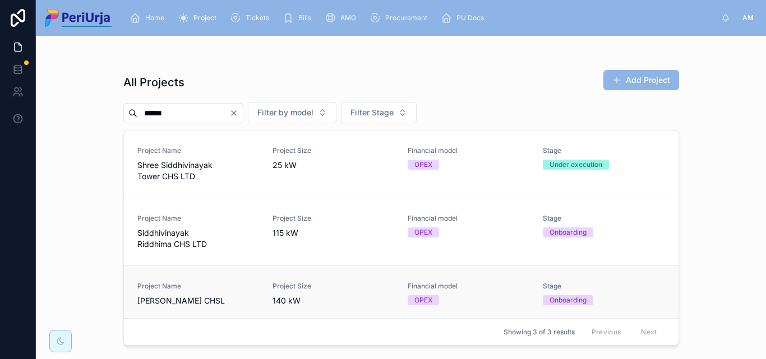
type input "******"
click at [193, 283] on span "Project Name" at bounding box center [198, 286] width 122 height 9
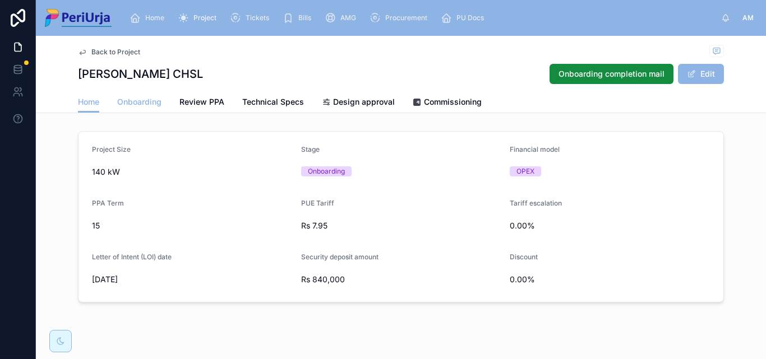
click at [133, 105] on span "Onboarding" at bounding box center [139, 101] width 44 height 11
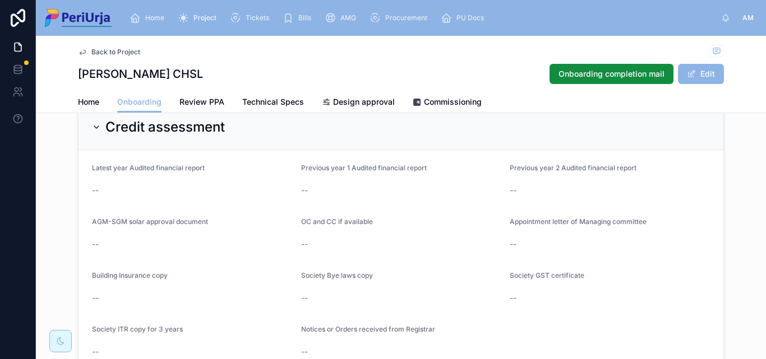
scroll to position [976, 0]
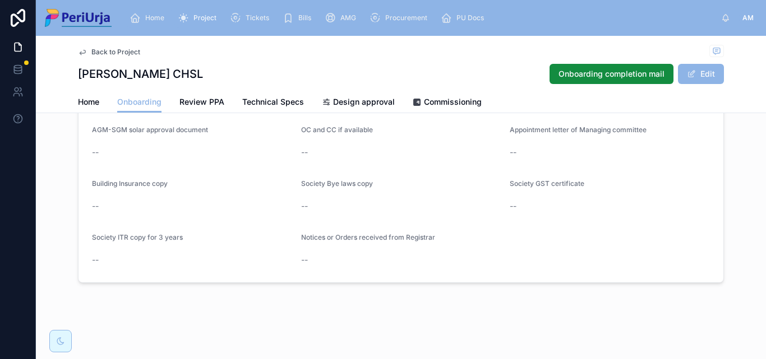
click at [147, 10] on div "Home" at bounding box center [149, 18] width 39 height 18
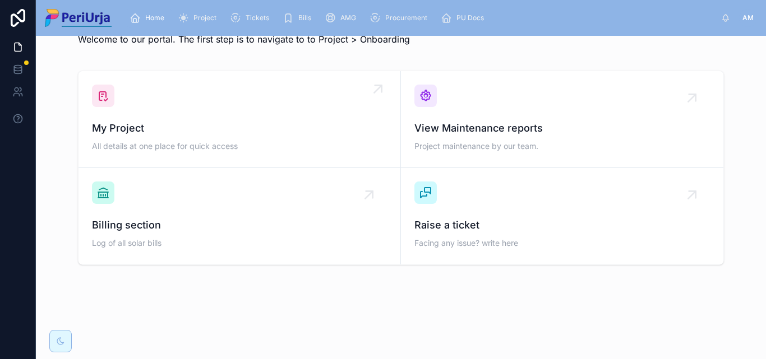
click at [182, 114] on div "My Project All details at one place for quick access" at bounding box center [239, 120] width 295 height 70
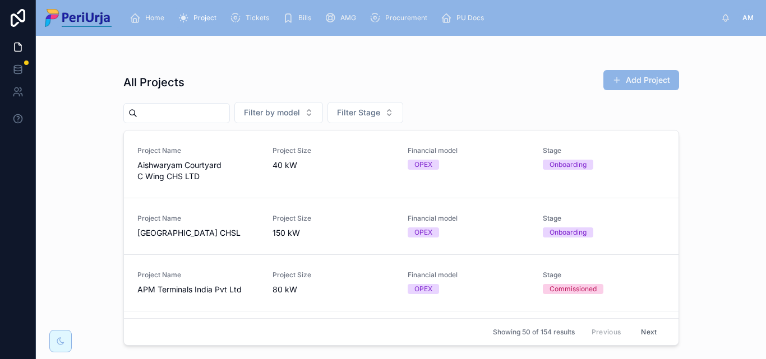
drag, startPoint x: 158, startPoint y: 114, endPoint x: 190, endPoint y: 120, distance: 32.0
click at [158, 114] on input "text" at bounding box center [183, 113] width 92 height 16
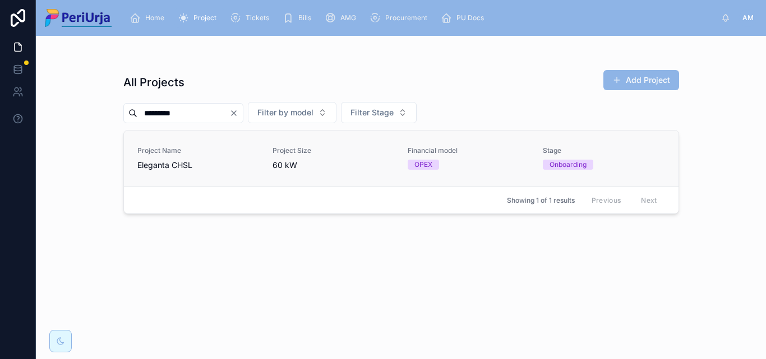
type input "********"
click at [162, 172] on link "Project Name Eleganta CHSL Project Size 60 kW Financial model OPEX Stage Onboar…" at bounding box center [401, 159] width 555 height 56
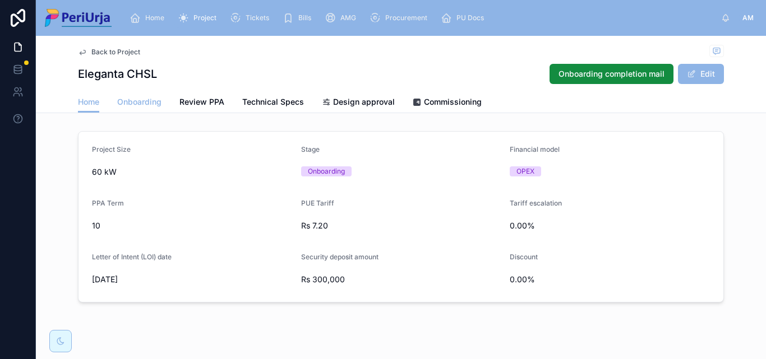
click at [136, 102] on span "Onboarding" at bounding box center [139, 101] width 44 height 11
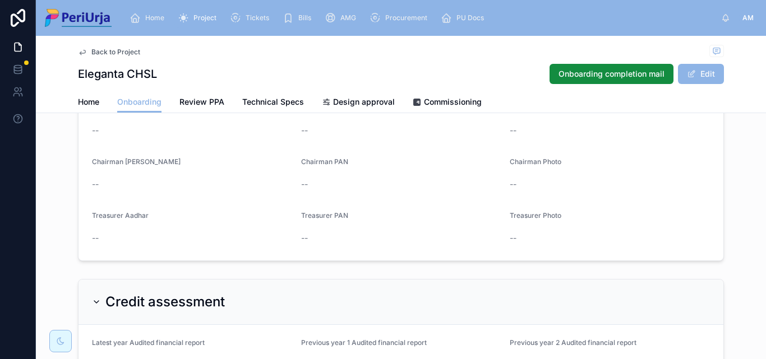
scroll to position [718, 0]
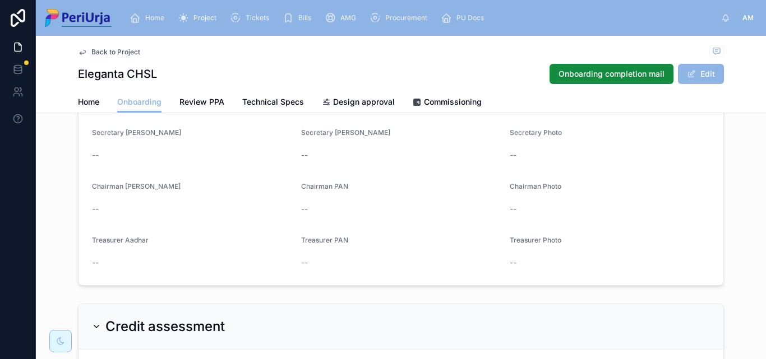
click at [154, 21] on span "Home" at bounding box center [154, 17] width 19 height 9
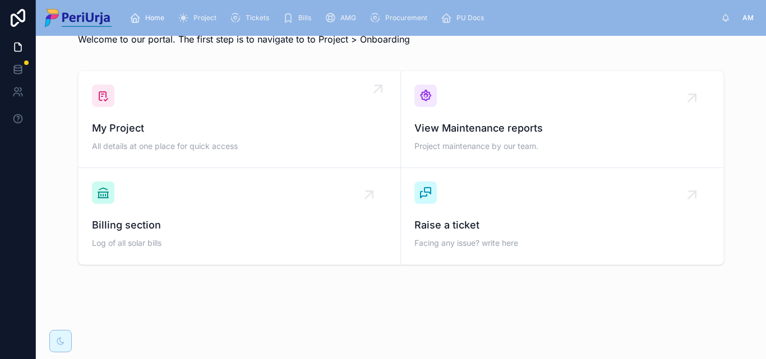
scroll to position [33, 0]
click at [163, 127] on span "My Project" at bounding box center [239, 129] width 295 height 16
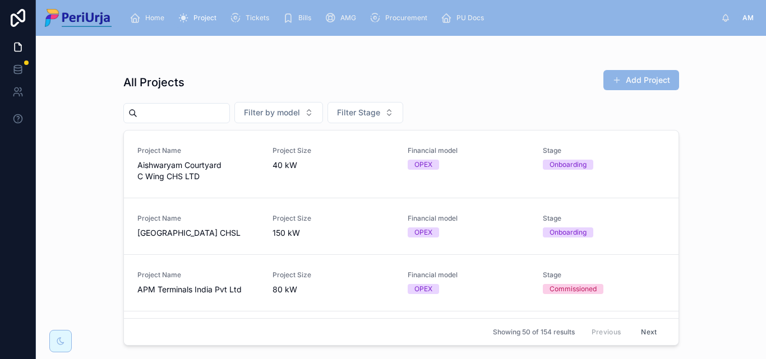
drag, startPoint x: 180, startPoint y: 121, endPoint x: 160, endPoint y: 112, distance: 22.1
click at [160, 112] on input "text" at bounding box center [183, 113] width 92 height 16
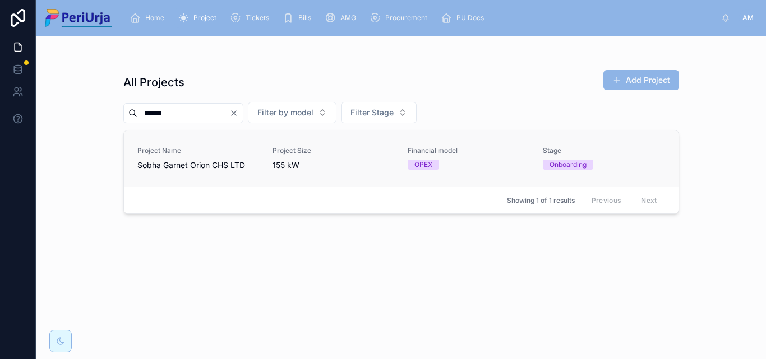
type input "*****"
click at [209, 160] on span "Sobha Garnet Orion CHS LTD" at bounding box center [198, 165] width 122 height 11
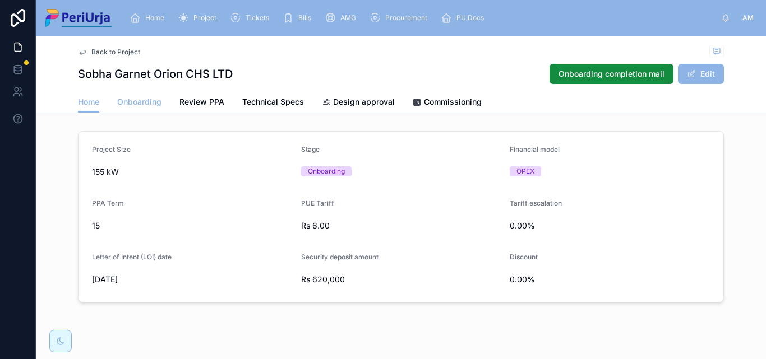
click at [150, 99] on span "Onboarding" at bounding box center [139, 101] width 44 height 11
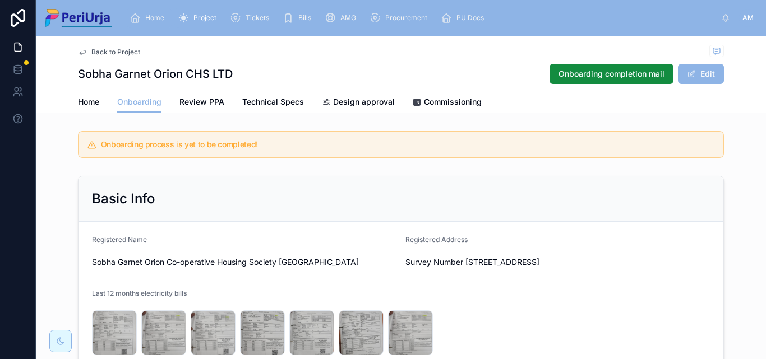
click at [156, 16] on span "Home" at bounding box center [154, 17] width 19 height 9
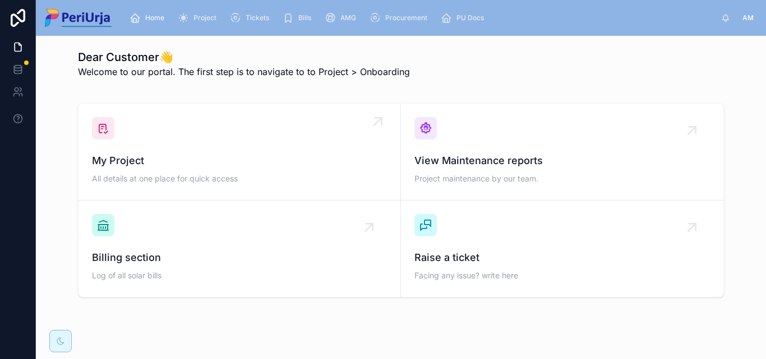
click at [160, 141] on div "My Project All details at one place for quick access" at bounding box center [239, 152] width 295 height 70
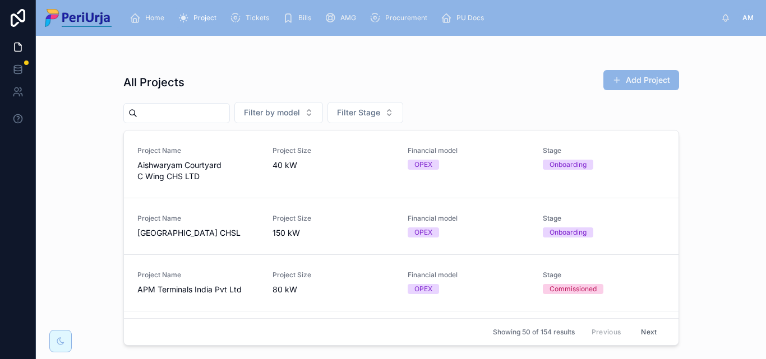
click at [164, 116] on input "text" at bounding box center [183, 113] width 92 height 16
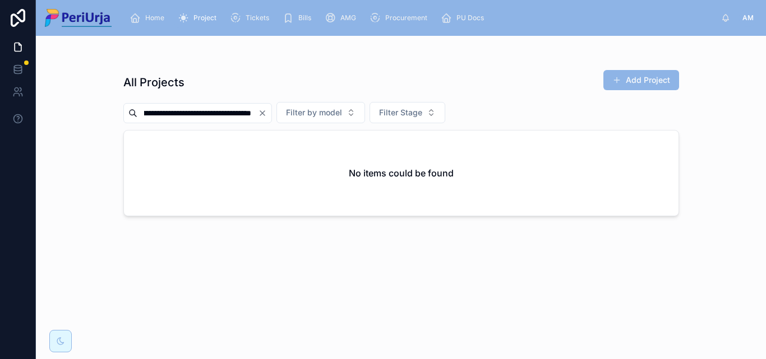
scroll to position [0, 129]
type input "*"
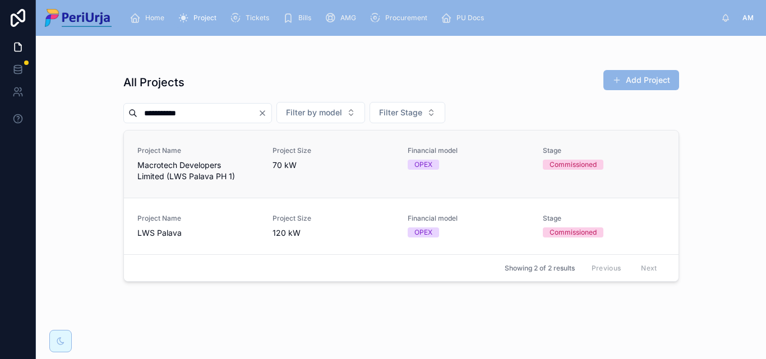
type input "**********"
click at [206, 160] on span "Macrotech Developers Limited (LWS Palava PH 1)" at bounding box center [198, 171] width 122 height 22
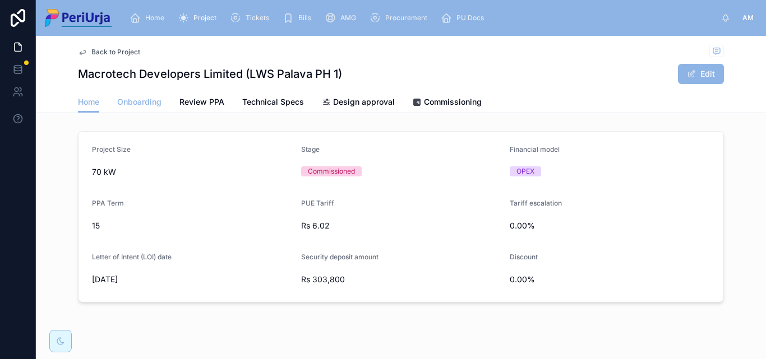
click at [132, 103] on span "Onboarding" at bounding box center [139, 101] width 44 height 11
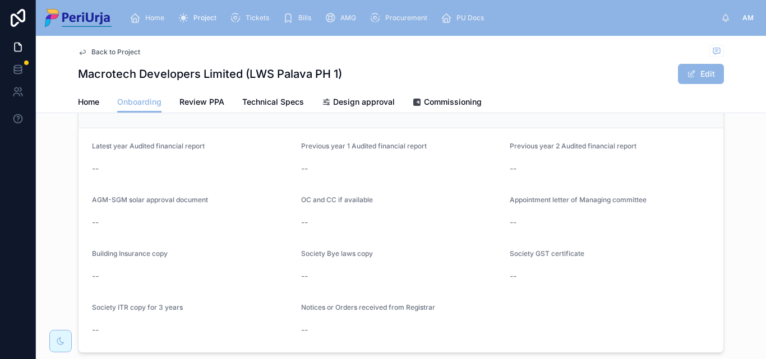
scroll to position [976, 0]
